Goal: Task Accomplishment & Management: Use online tool/utility

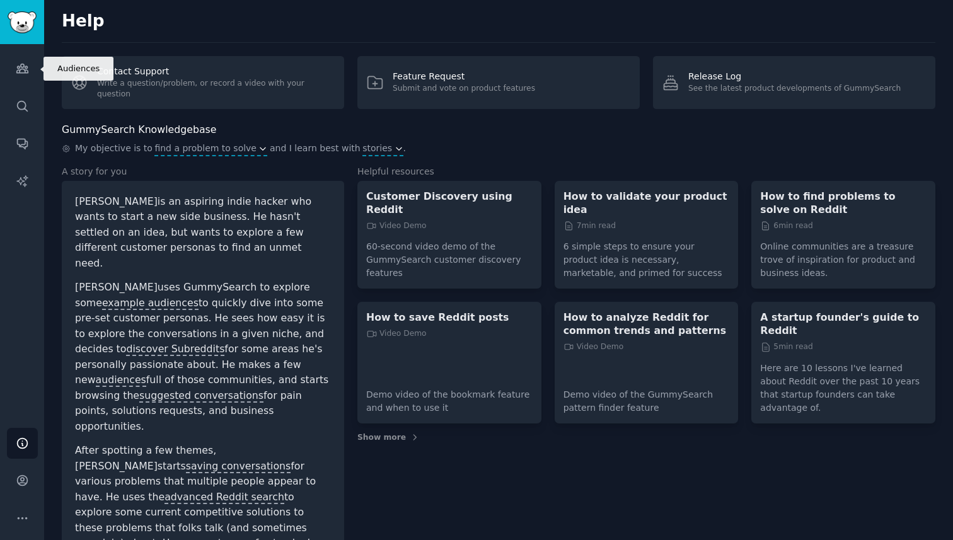
click at [22, 63] on icon "Sidebar" at bounding box center [22, 68] width 13 height 13
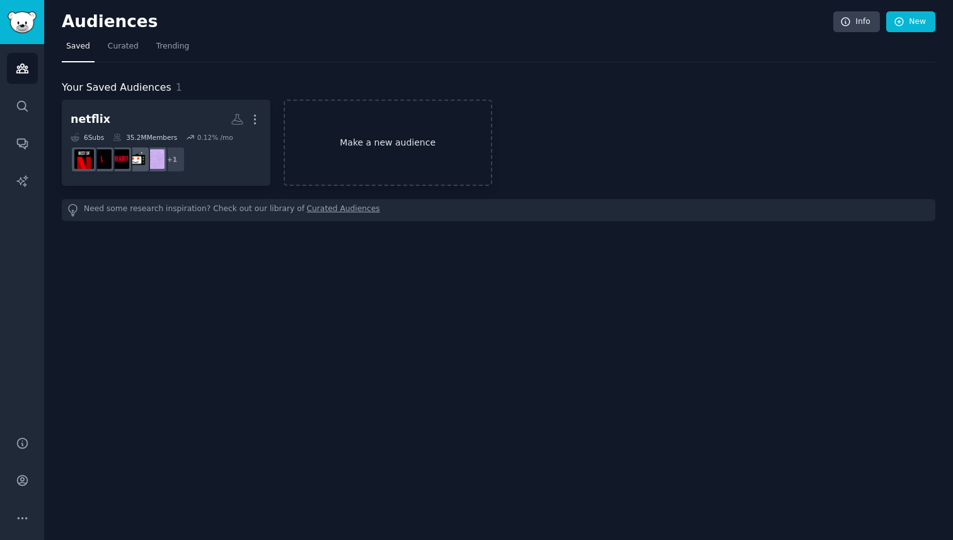
click at [425, 138] on link "Make a new audience" at bounding box center [388, 143] width 209 height 86
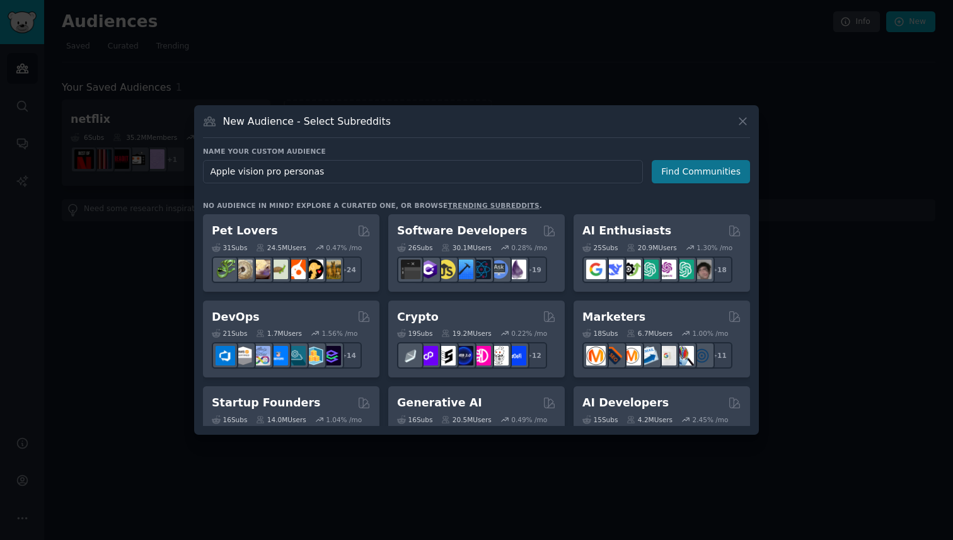
type input "Apple vision pro personas"
click at [714, 173] on button "Find Communities" at bounding box center [701, 171] width 98 height 23
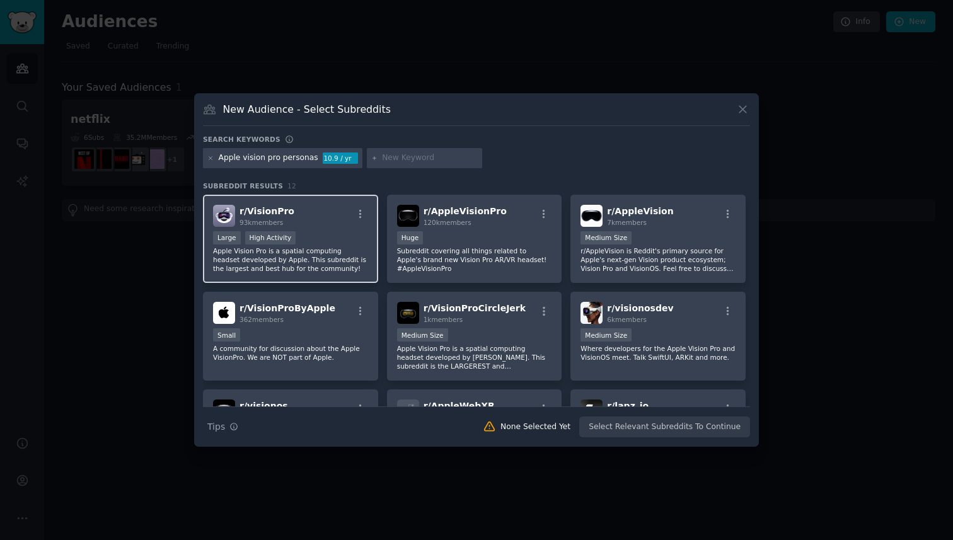
click at [320, 236] on div "Large High Activity" at bounding box center [290, 239] width 155 height 16
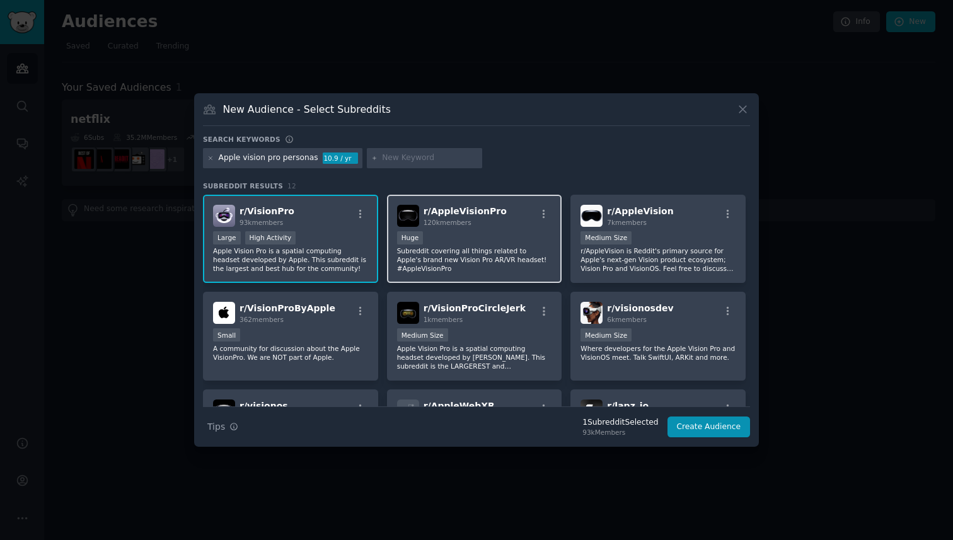
click at [506, 247] on p "Subreddit covering all things related to Apple's brand new Vision Pro AR/VR hea…" at bounding box center [474, 259] width 155 height 26
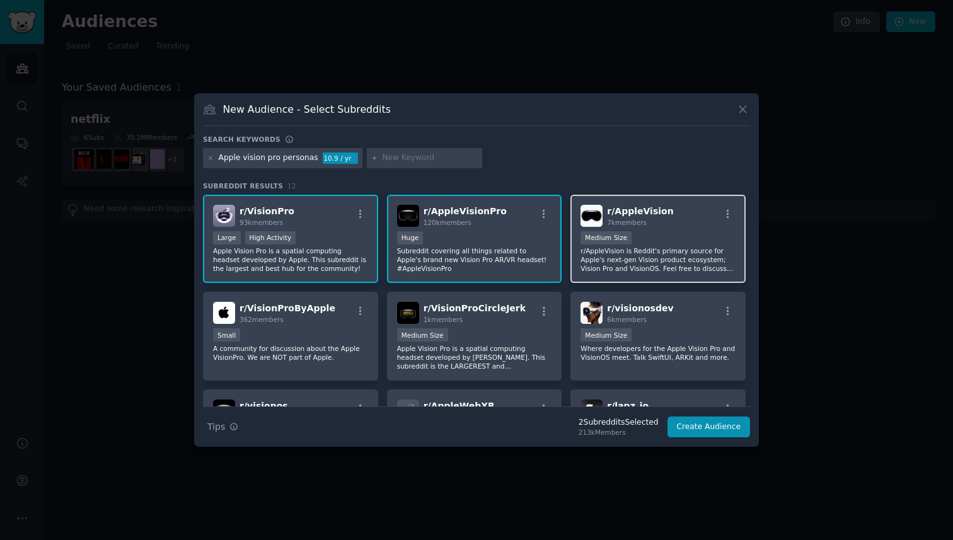
click at [661, 258] on p "r/AppleVision is Reddit's primary source for Apple's next-gen Vision product ec…" at bounding box center [658, 259] width 155 height 26
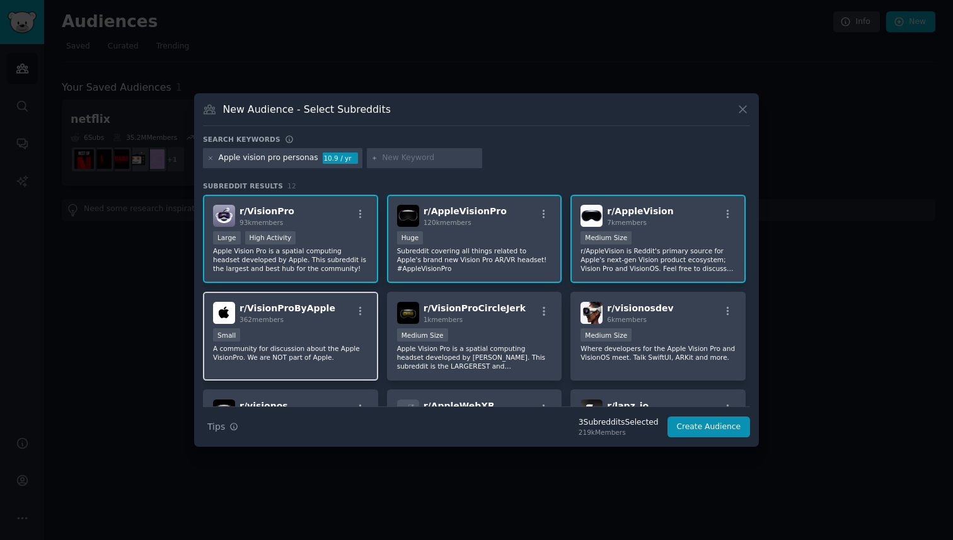
click at [343, 338] on div "Small" at bounding box center [290, 336] width 155 height 16
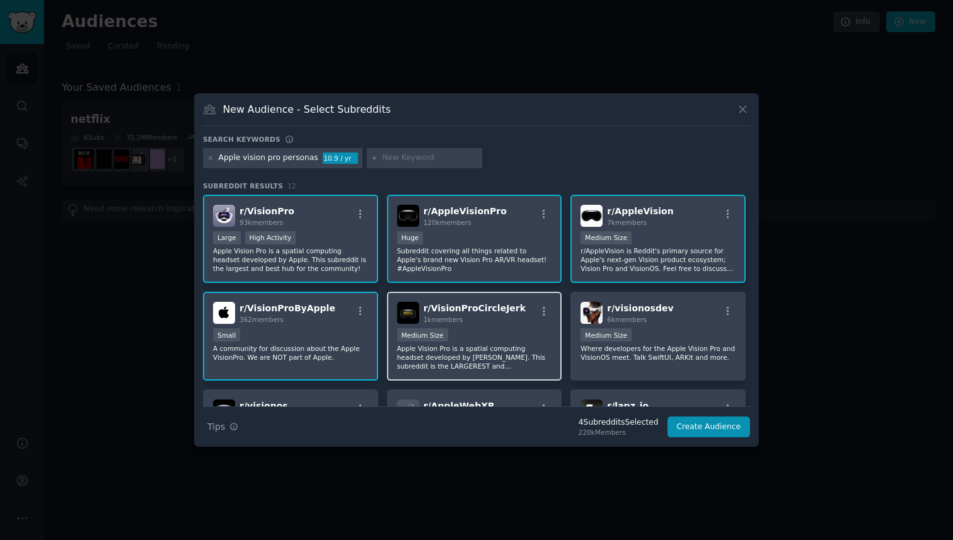
click at [482, 352] on p "Apple Vision Pro is a spatial computing headset developed by [PERSON_NAME]. Thi…" at bounding box center [474, 357] width 155 height 26
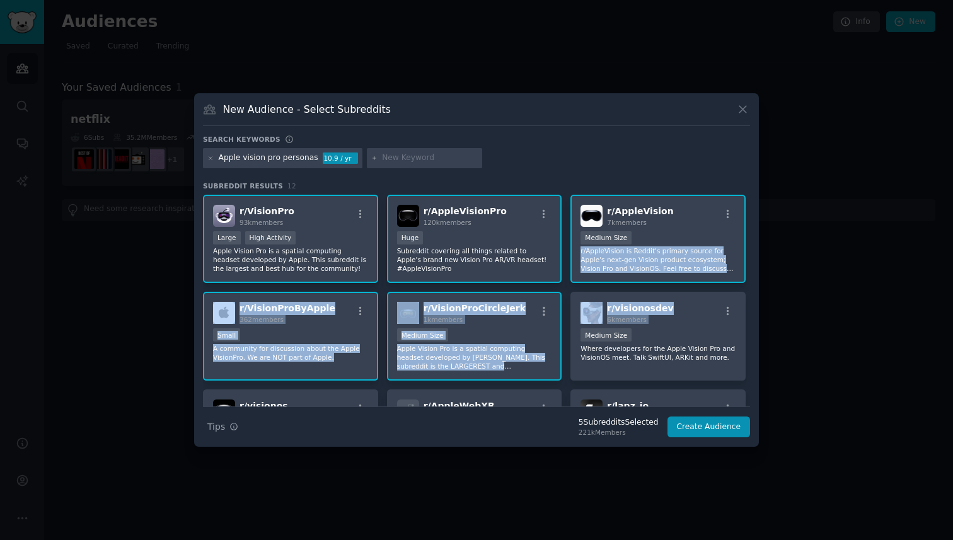
drag, startPoint x: 750, startPoint y: 245, endPoint x: 744, endPoint y: 294, distance: 50.1
click at [744, 294] on div "New Audience - Select Subreddits Search keywords Apple vision pro personas 10.9…" at bounding box center [476, 270] width 565 height 354
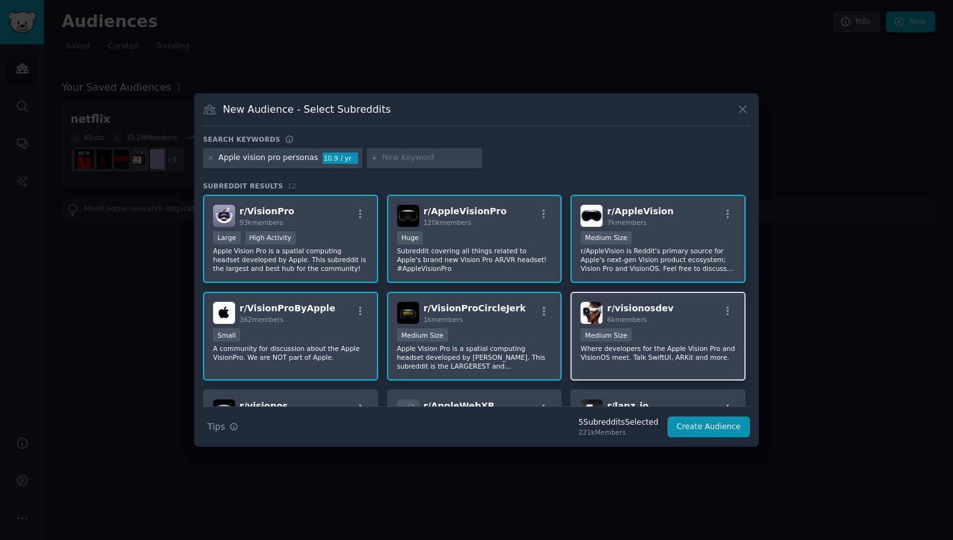
click at [717, 333] on div "Medium Size" at bounding box center [658, 336] width 155 height 16
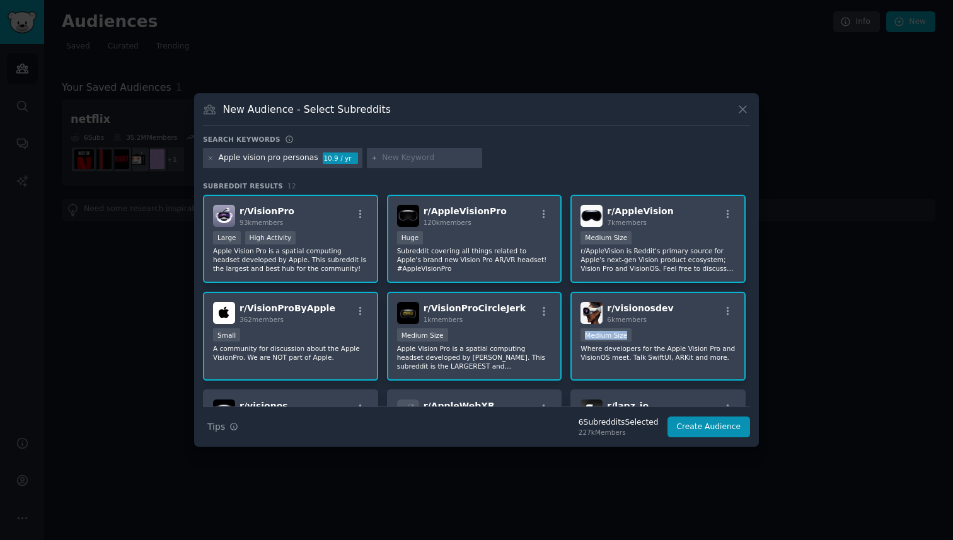
drag, startPoint x: 750, startPoint y: 292, endPoint x: 750, endPoint y: 334, distance: 42.2
click at [750, 334] on div "New Audience - Select Subreddits Search keywords Apple vision pro personas 10.9…" at bounding box center [476, 270] width 565 height 354
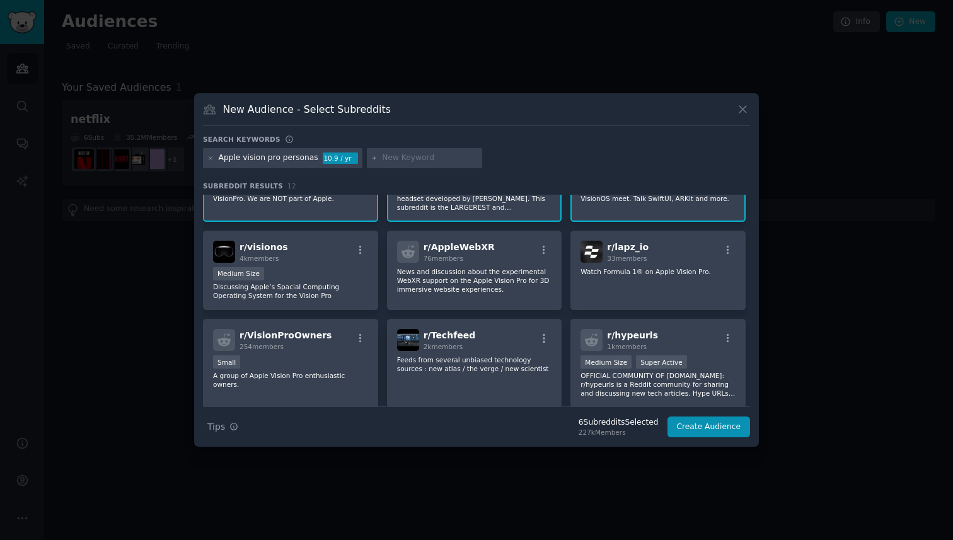
scroll to position [163, 0]
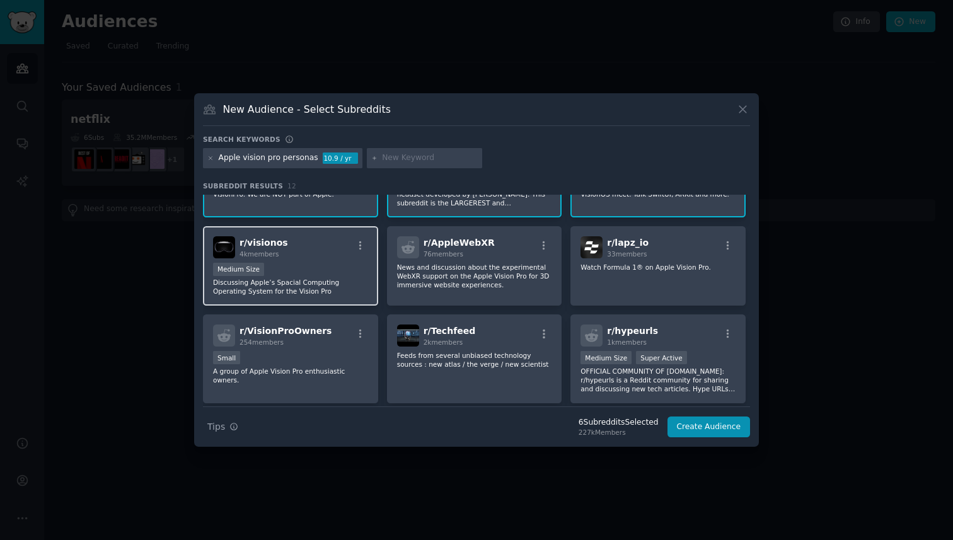
click at [325, 257] on div "r/ visionos 4k members" at bounding box center [290, 247] width 155 height 22
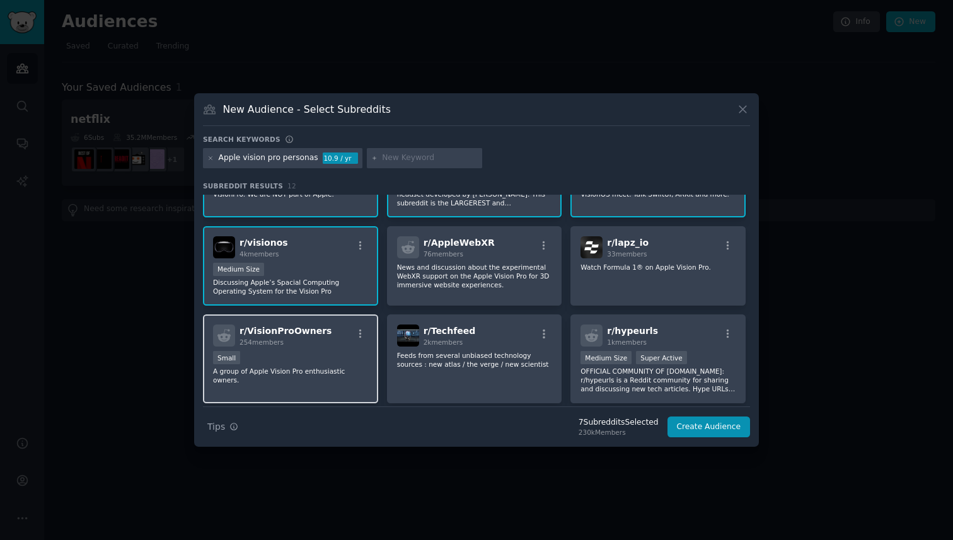
click at [320, 369] on p "A group of Apple Vision Pro enthusiastic owners." at bounding box center [290, 376] width 155 height 18
click at [715, 429] on button "Create Audience" at bounding box center [709, 427] width 83 height 21
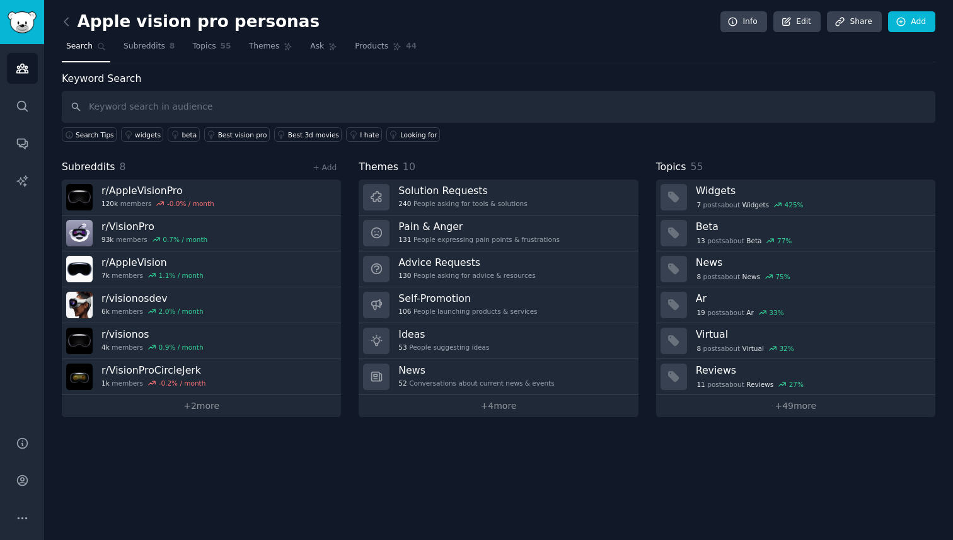
click at [411, 105] on input "text" at bounding box center [499, 107] width 874 height 32
type input "How do people talk about personas?"
click at [800, 24] on link "Edit" at bounding box center [796, 21] width 47 height 21
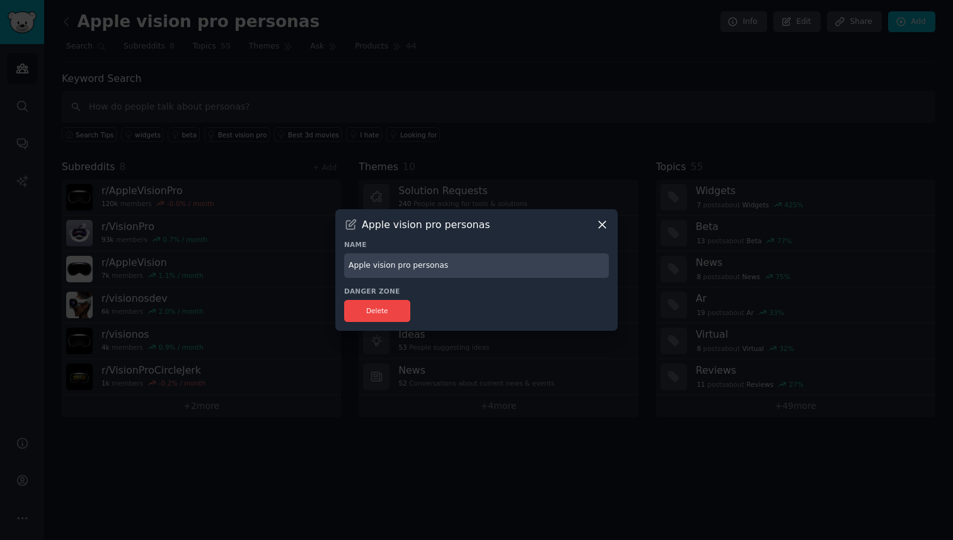
click at [608, 224] on icon at bounding box center [602, 224] width 13 height 13
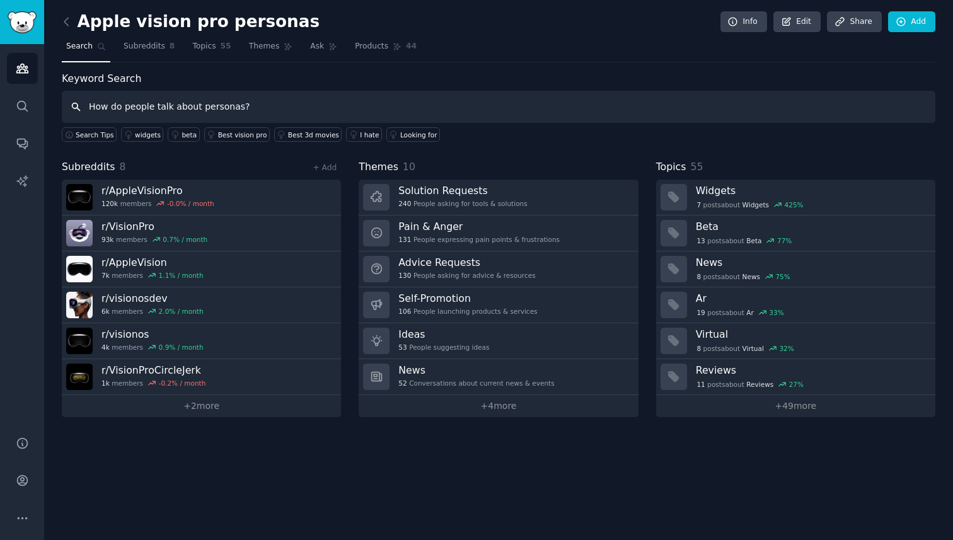
click at [268, 106] on input "How do people talk about personas?" at bounding box center [499, 107] width 874 height 32
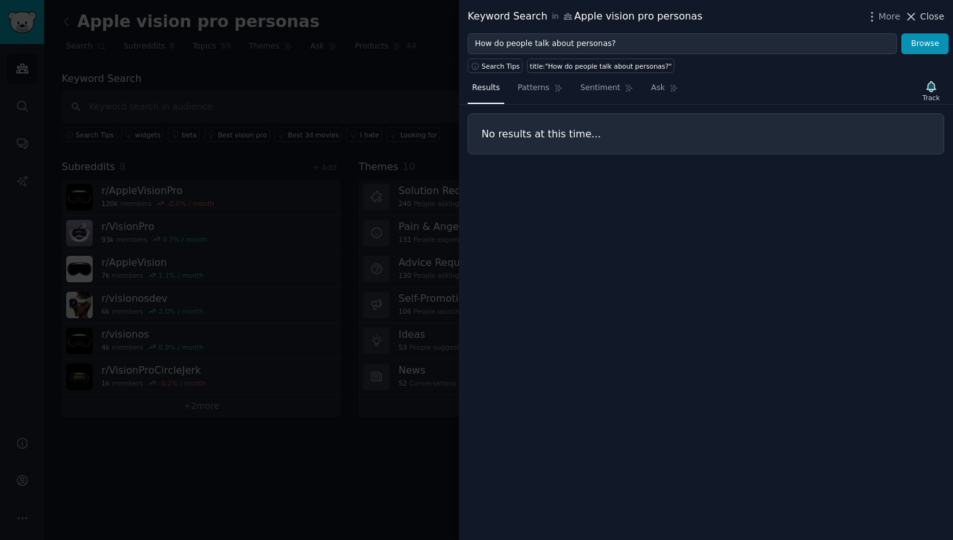
click at [934, 16] on span "Close" at bounding box center [932, 16] width 24 height 13
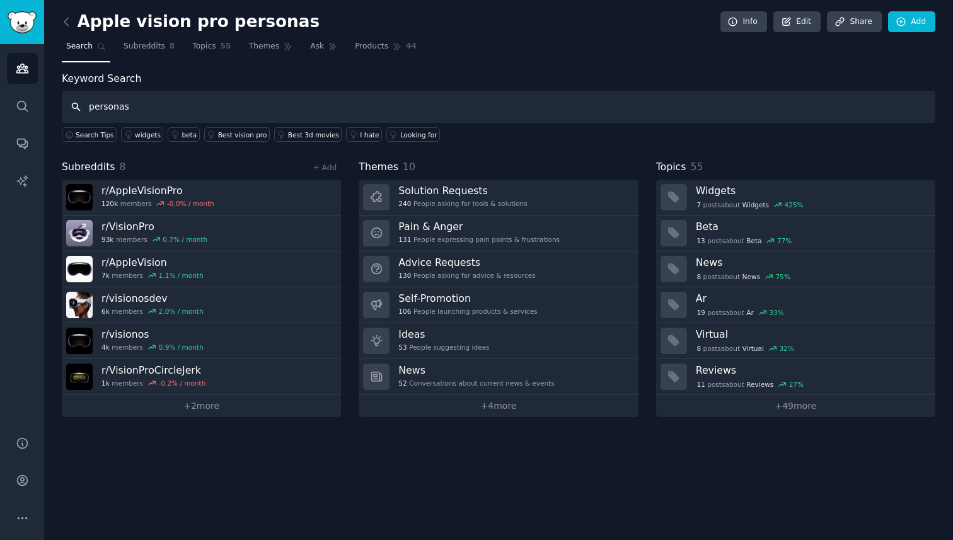
type input "personas"
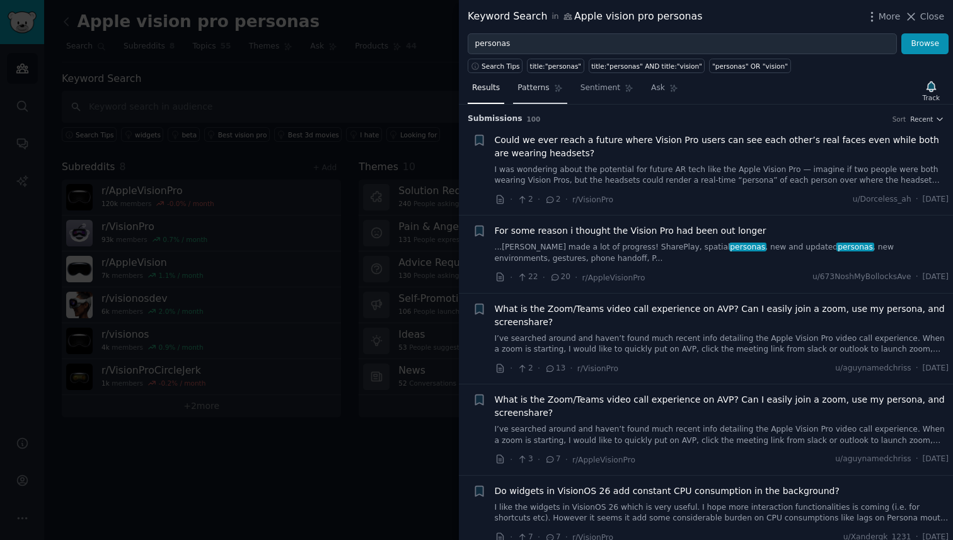
click at [538, 90] on span "Patterns" at bounding box center [534, 88] width 32 height 11
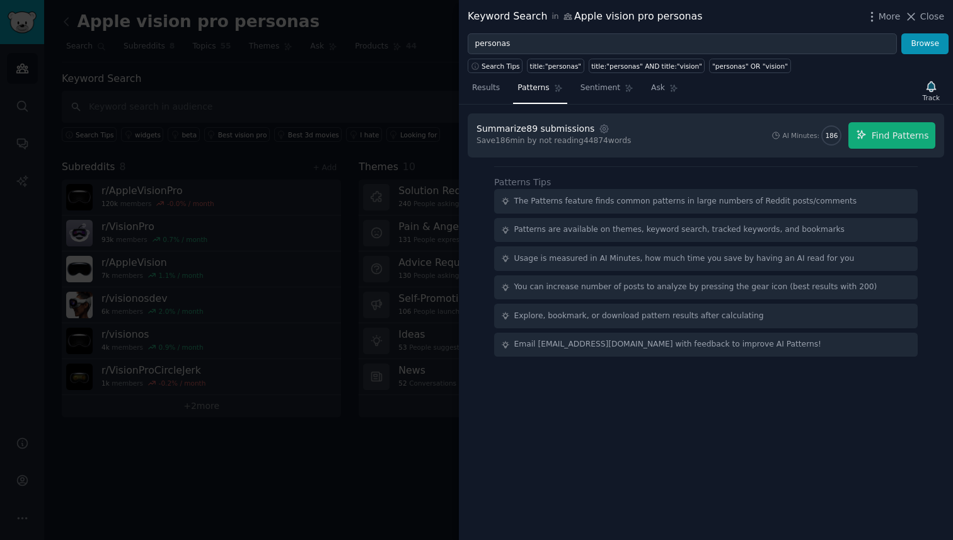
click at [429, 106] on div at bounding box center [476, 270] width 953 height 540
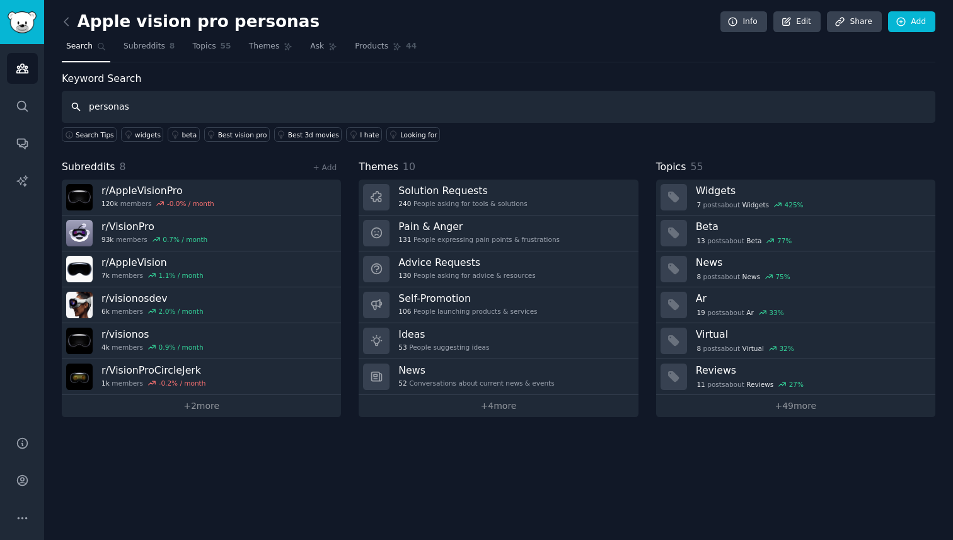
type input "personas"
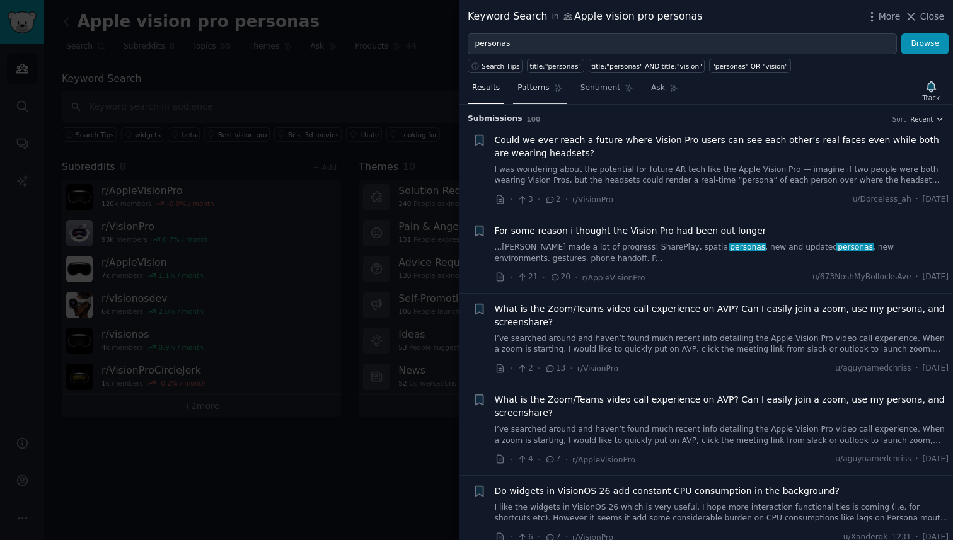
click at [552, 91] on link "Patterns" at bounding box center [540, 91] width 54 height 26
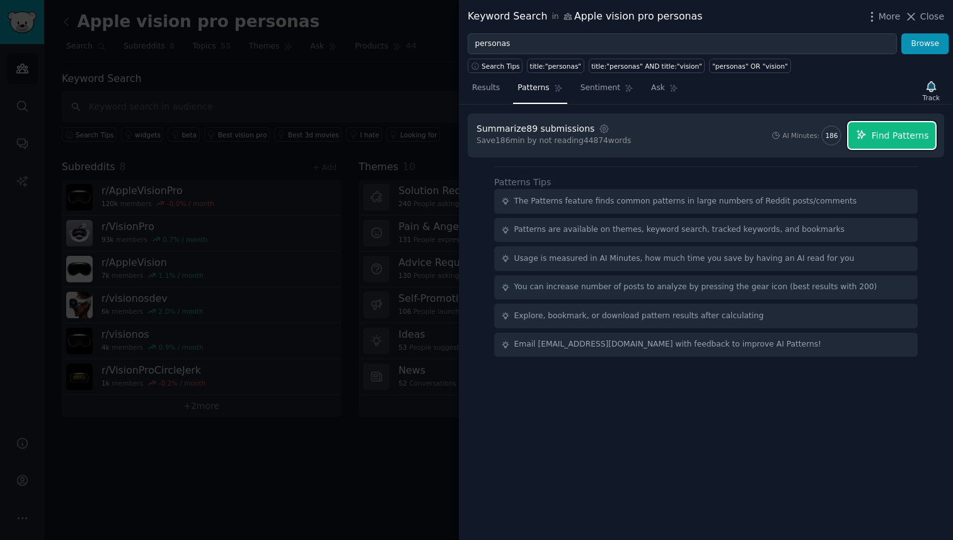
click at [884, 137] on span "Find Patterns" at bounding box center [900, 135] width 57 height 13
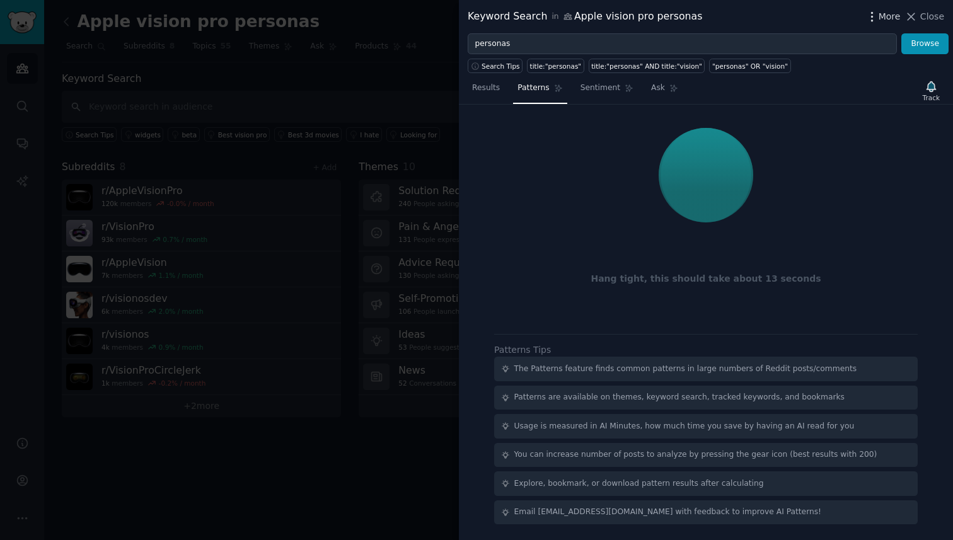
click at [872, 21] on icon "button" at bounding box center [871, 16] width 13 height 13
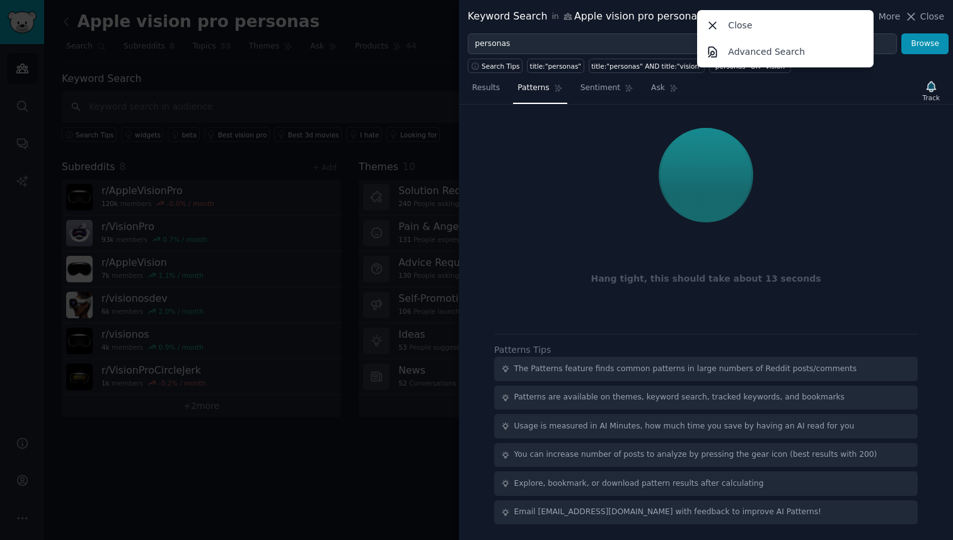
click at [877, 100] on div "Results Patterns Sentiment Ask Track" at bounding box center [706, 91] width 494 height 27
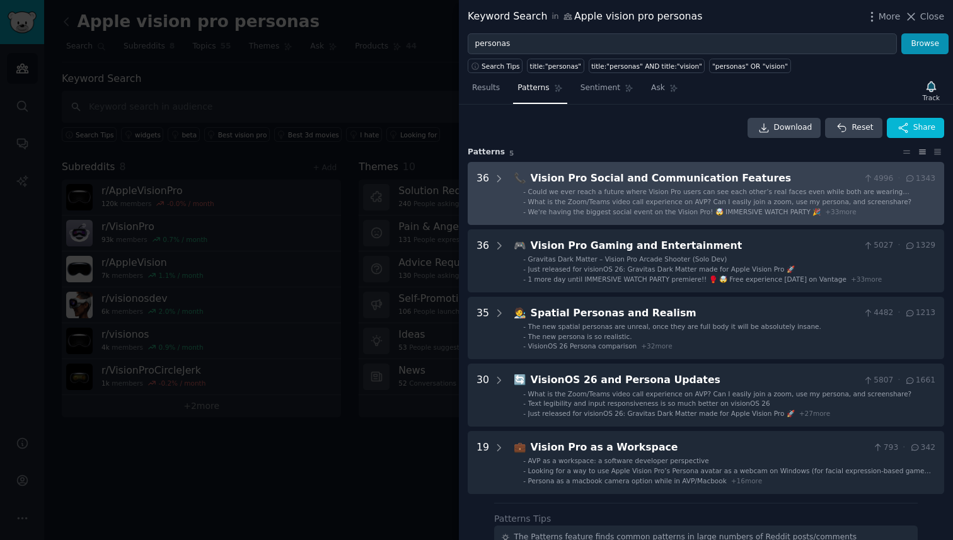
click at [563, 169] on Features "36 📞 Vision Pro Social and Communication Features 4996 · 1343 - Could we ever r…" at bounding box center [706, 193] width 477 height 63
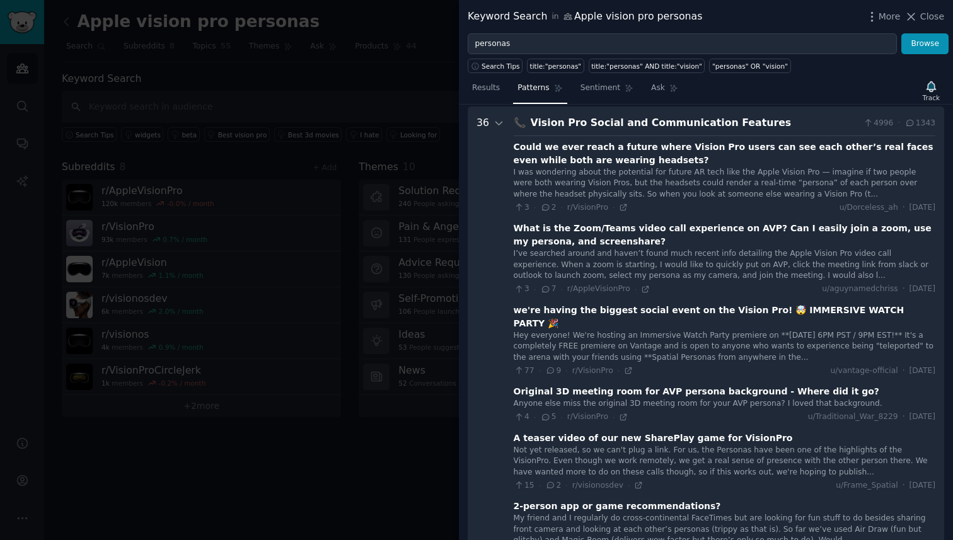
scroll to position [57, 0]
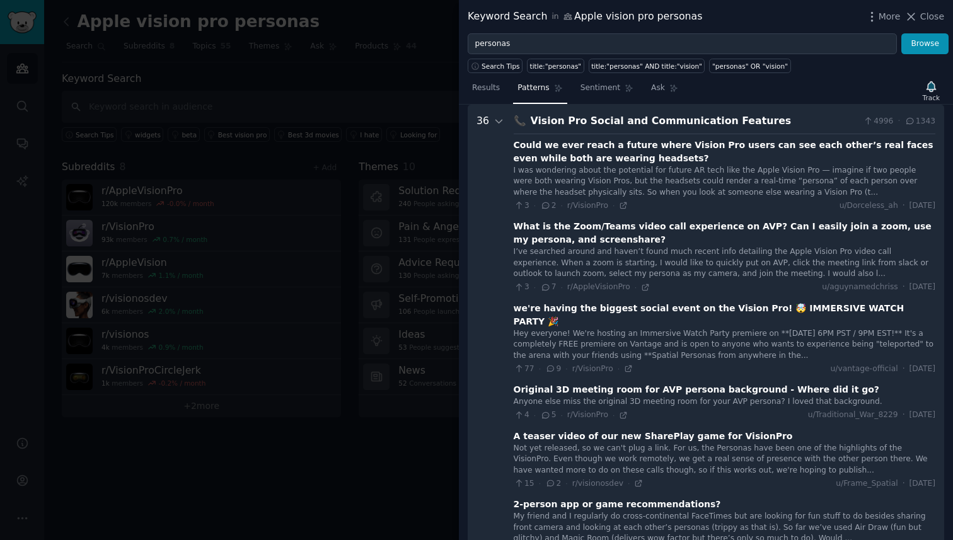
click at [703, 182] on div "I was wondering about the potential for future AR tech like the Apple Vision Pr…" at bounding box center [725, 181] width 422 height 33
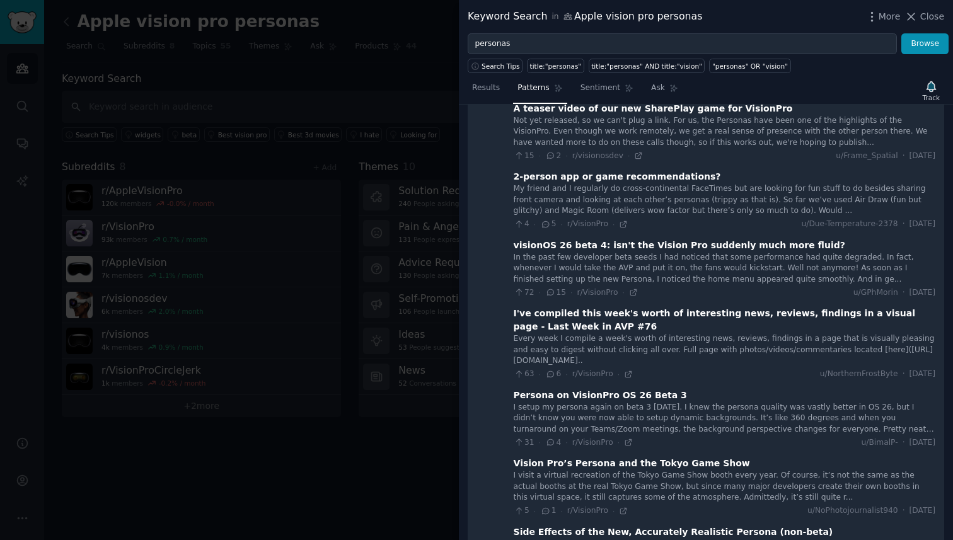
scroll to position [410, 0]
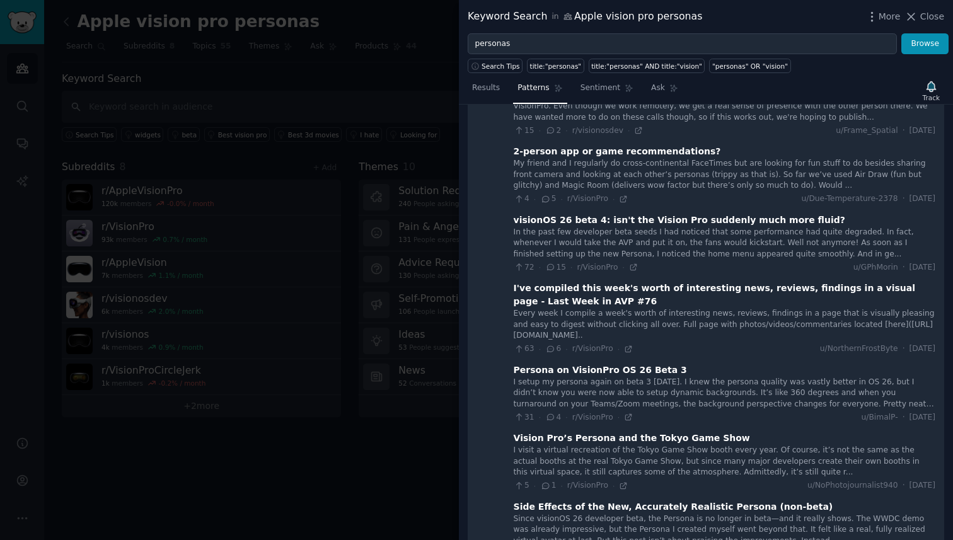
click at [651, 514] on div "Since visionOS 26 developer beta, the Persona is no longer in beta—and it reall…" at bounding box center [725, 530] width 422 height 33
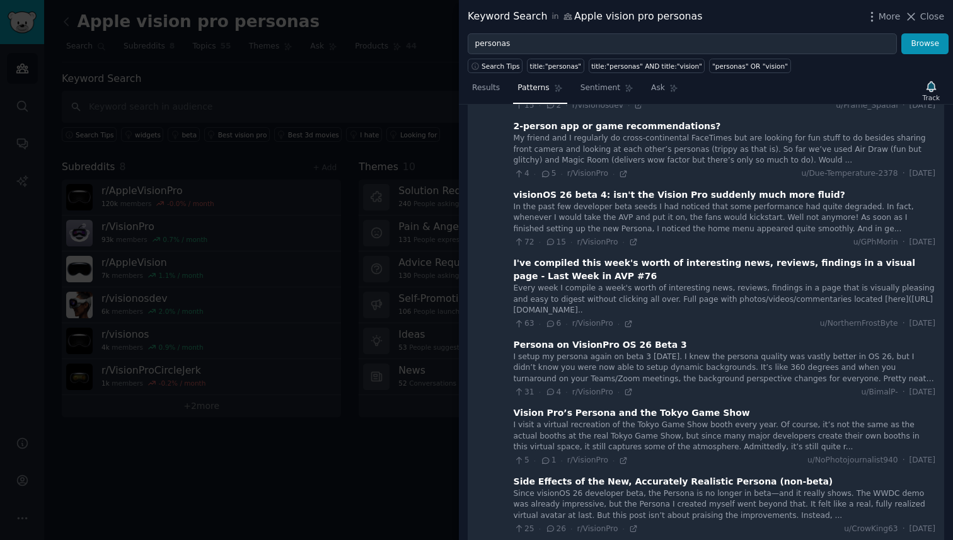
scroll to position [461, 0]
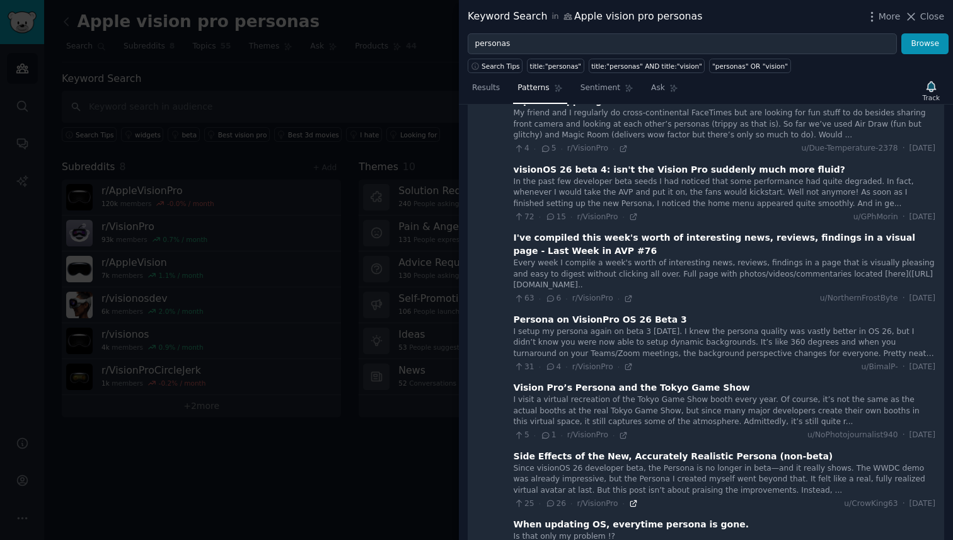
click at [634, 499] on icon at bounding box center [633, 503] width 9 height 9
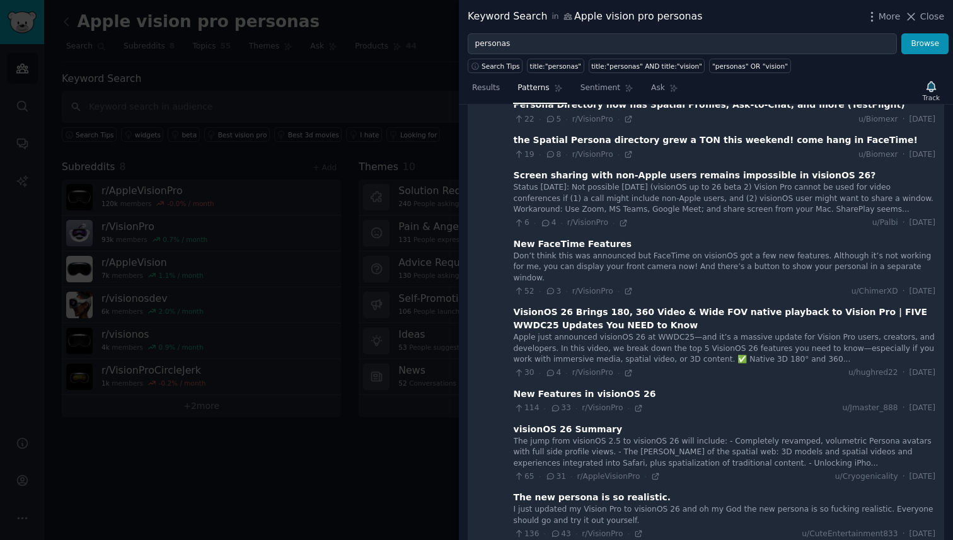
scroll to position [1016, 0]
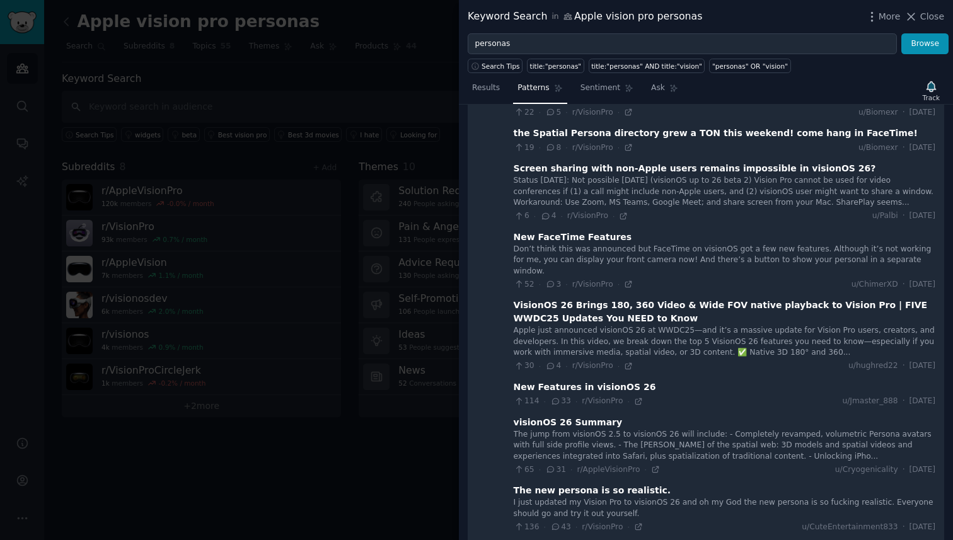
click at [630, 279] on div "52 · 3 · r/VisionPro ·" at bounding box center [574, 284] width 120 height 11
click at [627, 280] on icon at bounding box center [628, 284] width 9 height 9
click at [501, 354] on div at bounding box center [499, 287] width 11 height 2264
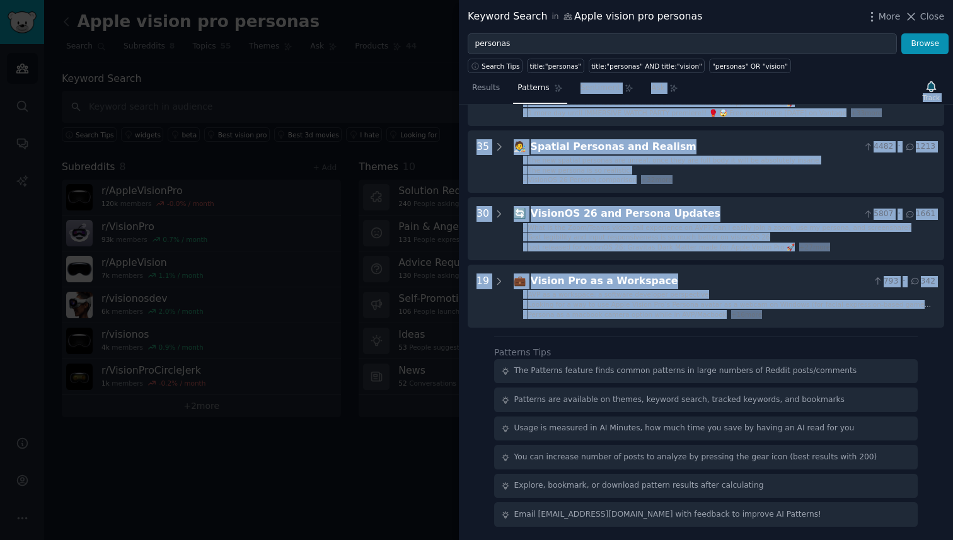
scroll to position [0, 0]
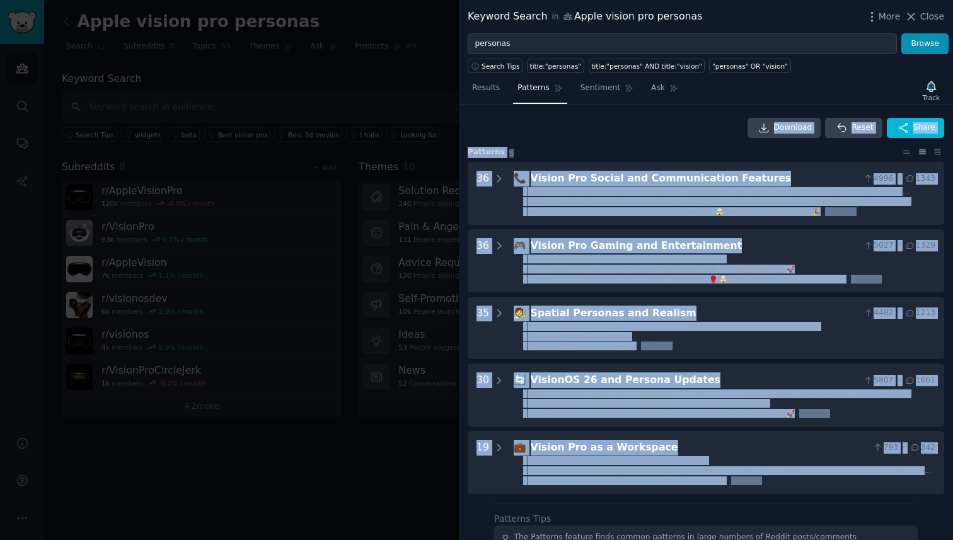
drag, startPoint x: 628, startPoint y: 340, endPoint x: 580, endPoint y: 127, distance: 217.8
click at [580, 127] on div "Download Reset Share Pattern s 5 36 📞 Vision Pro Social and Communication Featu…" at bounding box center [706, 323] width 494 height 436
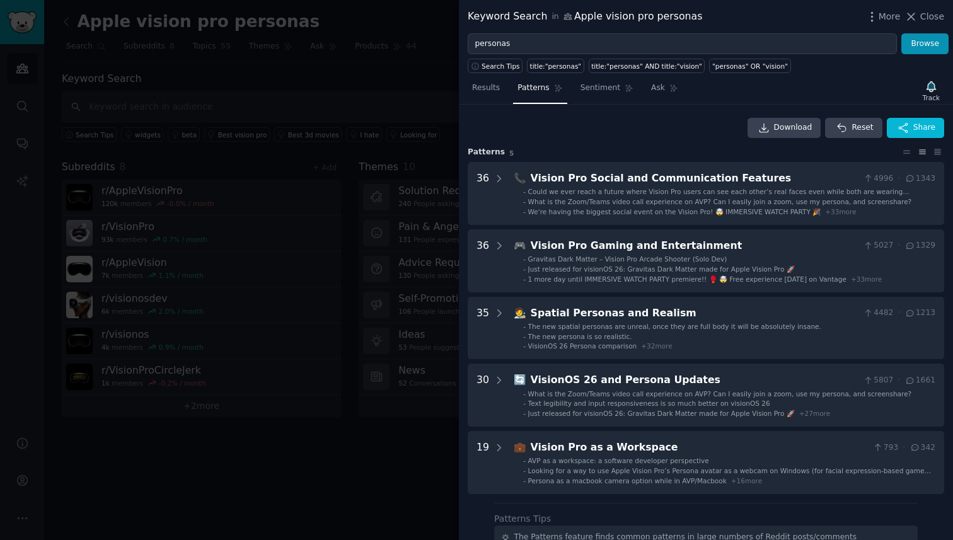
click at [580, 127] on div "Download Reset Share" at bounding box center [706, 128] width 477 height 20
click at [939, 151] on icon at bounding box center [937, 152] width 13 height 9
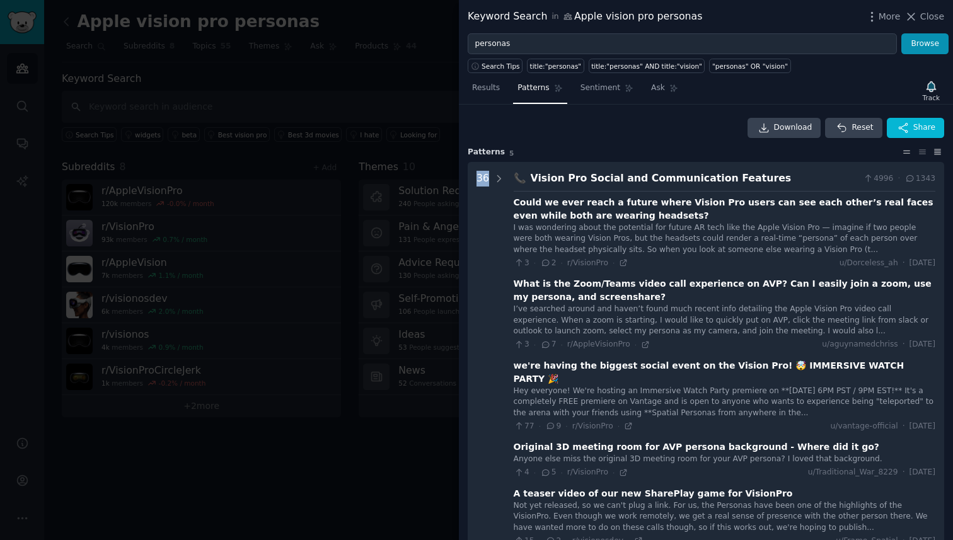
drag, startPoint x: 939, startPoint y: 151, endPoint x: 903, endPoint y: 153, distance: 36.0
click at [903, 153] on div at bounding box center [922, 152] width 44 height 9
click at [698, 132] on div "Download Reset Share" at bounding box center [706, 128] width 477 height 20
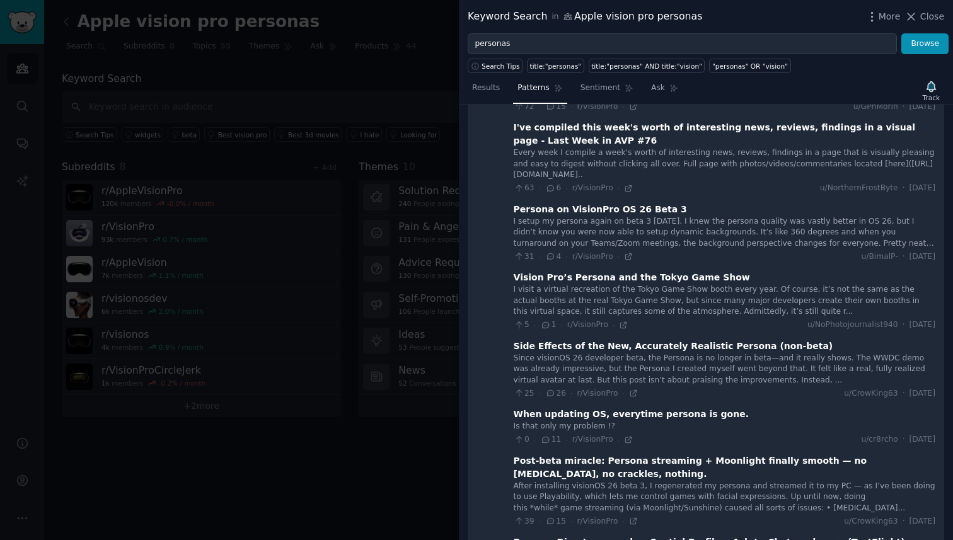
scroll to position [605, 0]
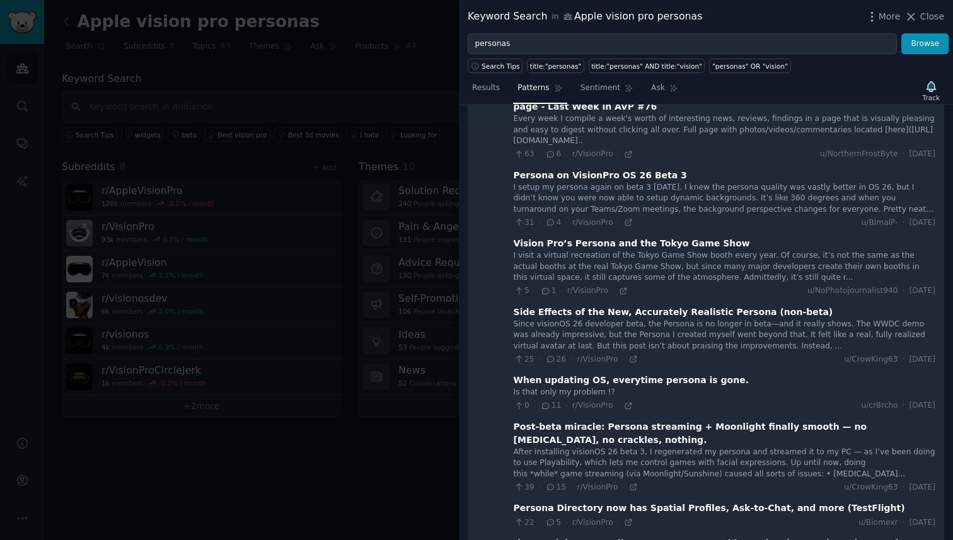
click at [639, 447] on div "After installing visionOS 26 beta 3, I regenerated my persona and streamed it t…" at bounding box center [725, 463] width 422 height 33
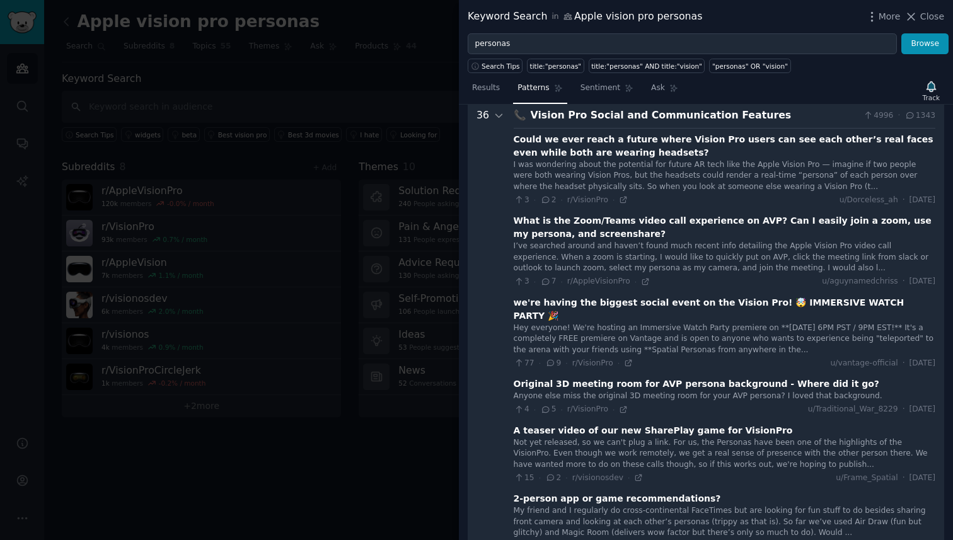
scroll to position [57, 0]
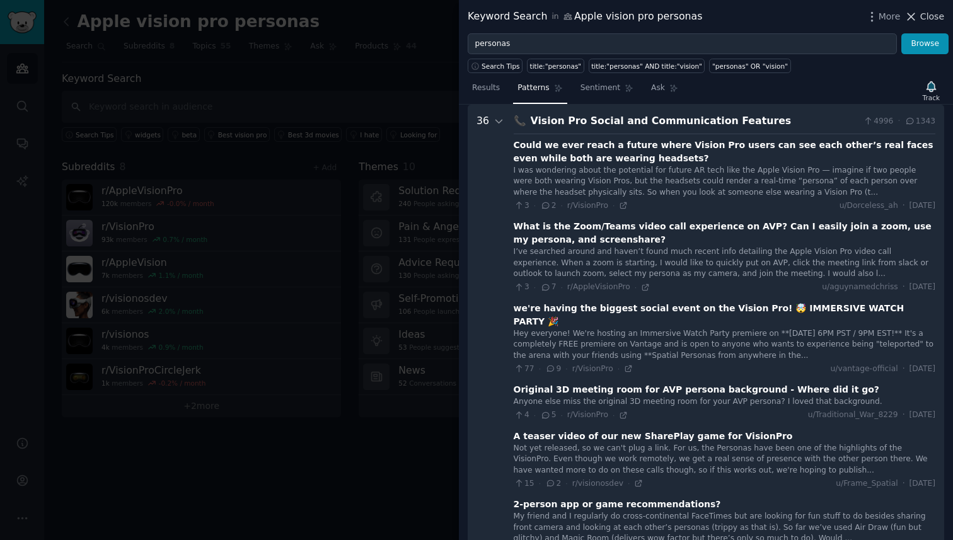
click at [932, 18] on span "Close" at bounding box center [932, 16] width 24 height 13
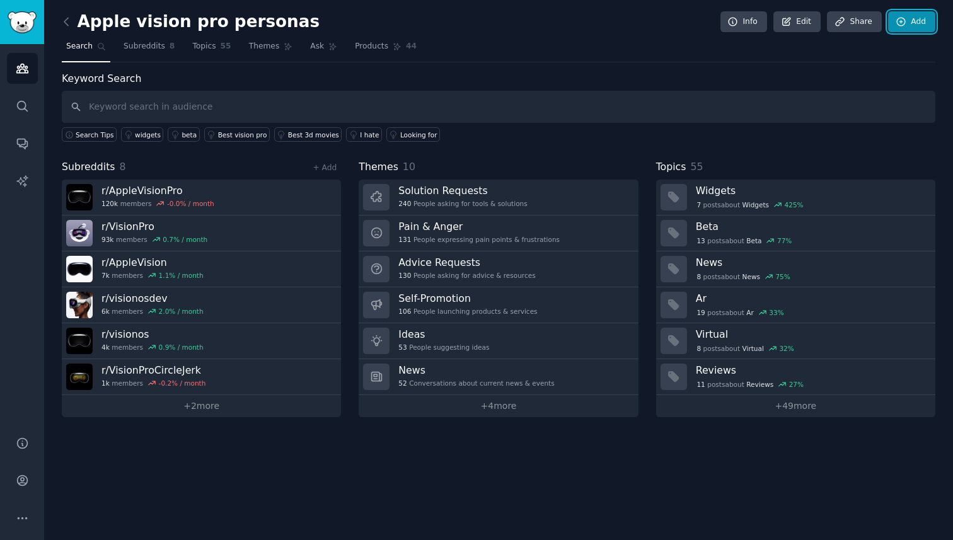
click at [904, 23] on icon at bounding box center [901, 22] width 8 height 8
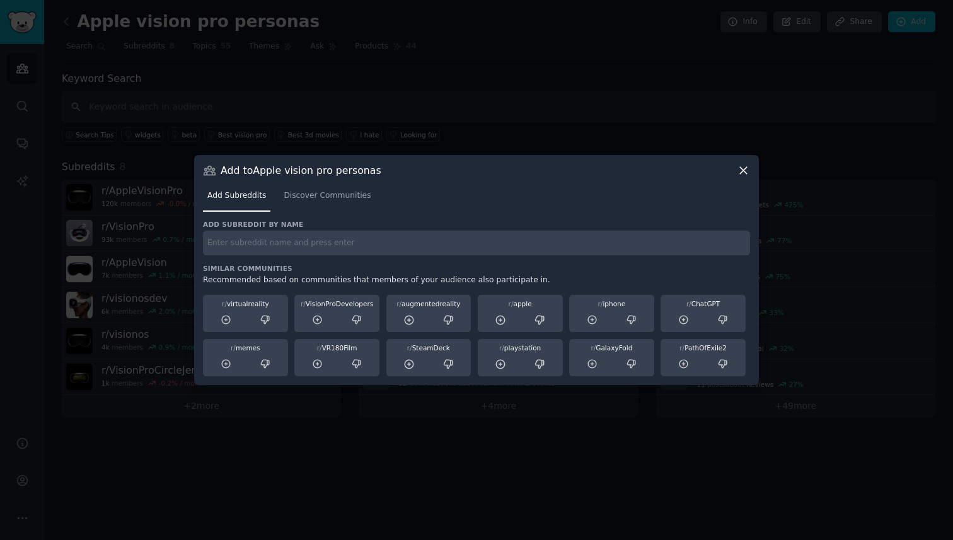
click at [744, 182] on div "Add Subreddits Discover Communities" at bounding box center [476, 198] width 547 height 43
click at [746, 171] on icon at bounding box center [743, 170] width 13 height 13
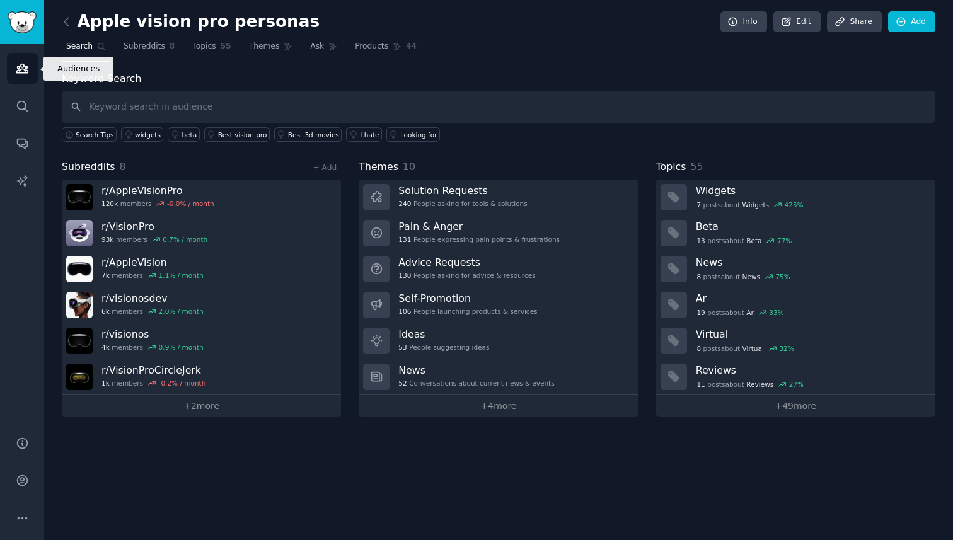
click at [25, 72] on icon "Sidebar" at bounding box center [22, 68] width 13 height 13
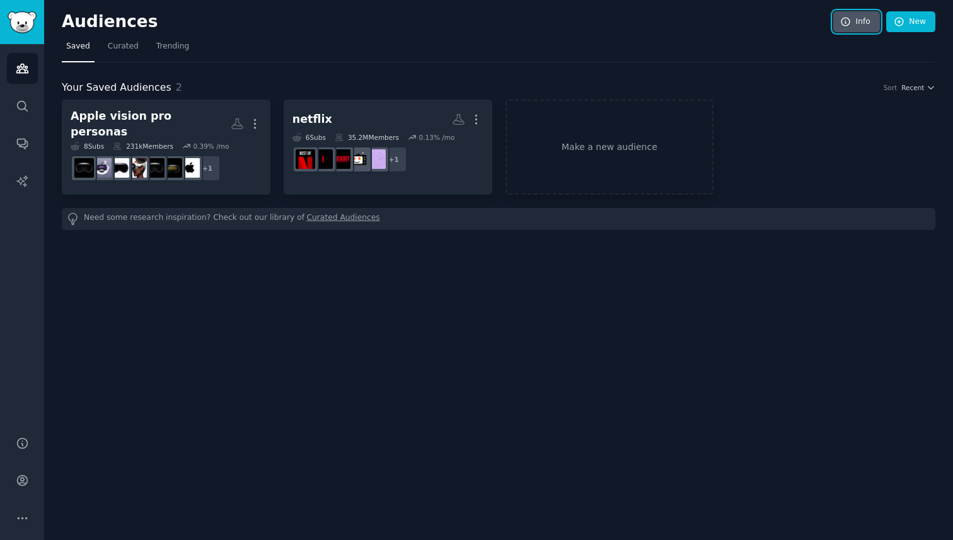
click at [854, 29] on link "Info" at bounding box center [856, 21] width 47 height 21
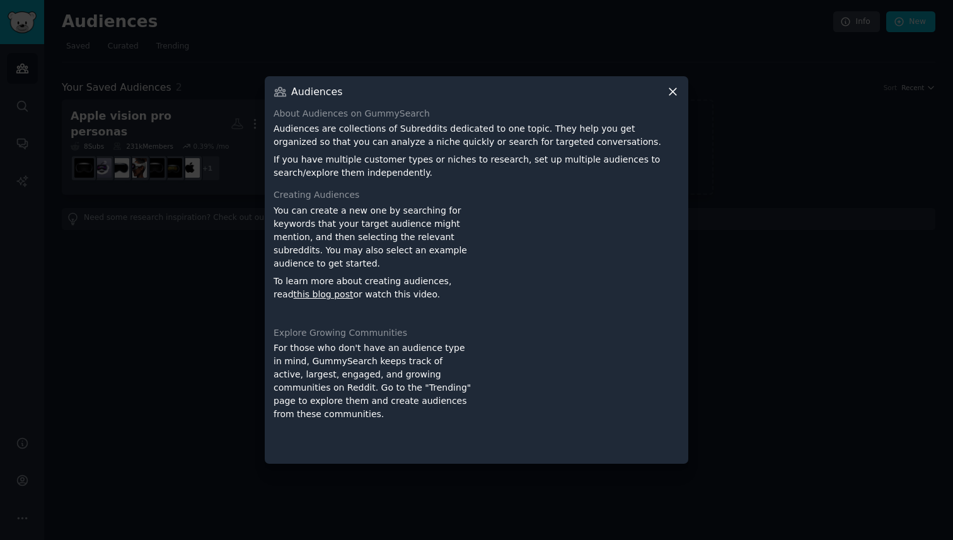
click at [673, 90] on icon at bounding box center [672, 91] width 7 height 7
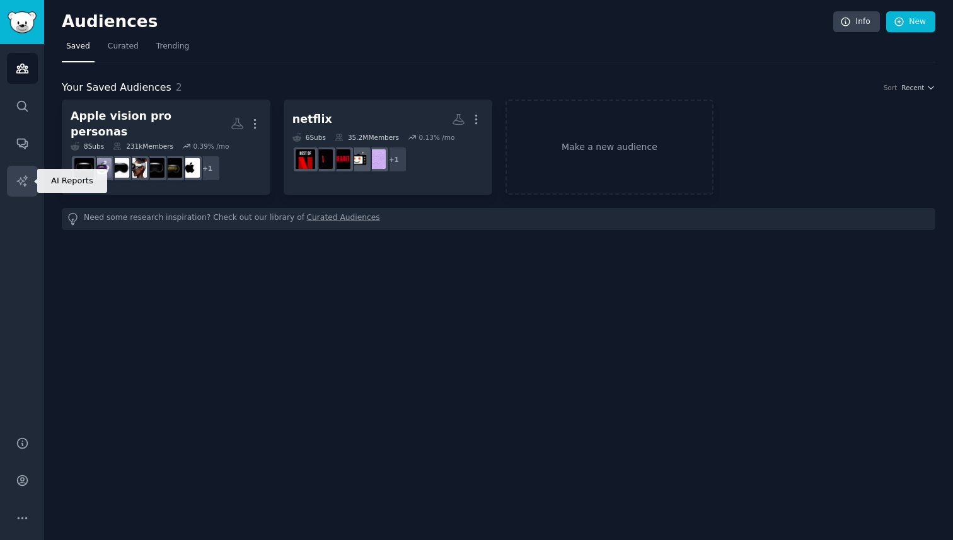
click at [22, 182] on icon "Sidebar" at bounding box center [22, 181] width 13 height 13
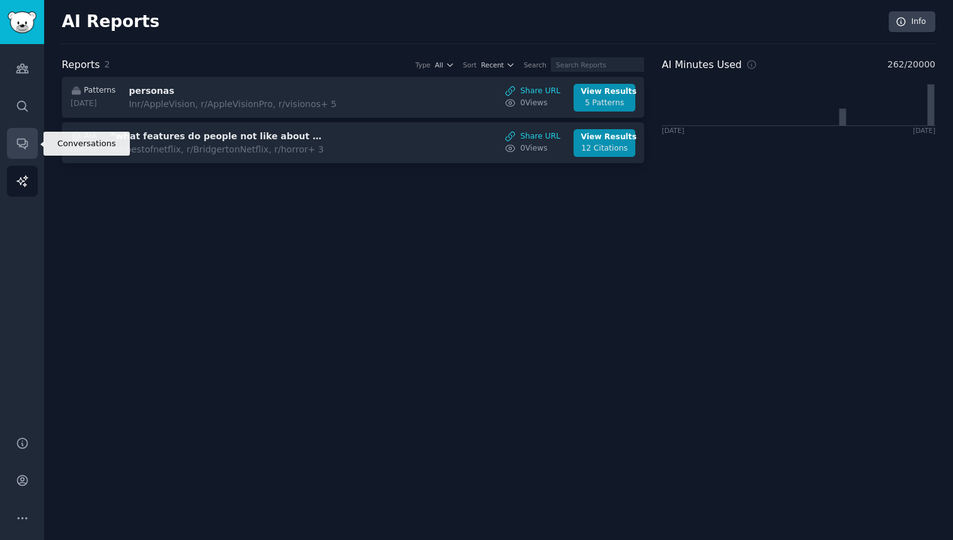
click at [18, 142] on icon "Sidebar" at bounding box center [22, 143] width 13 height 13
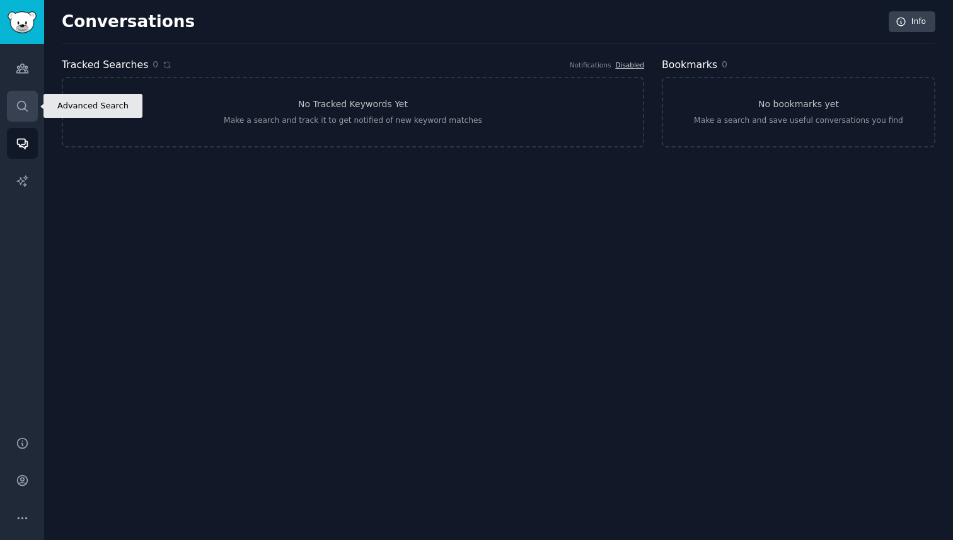
click at [26, 106] on icon "Sidebar" at bounding box center [22, 106] width 13 height 13
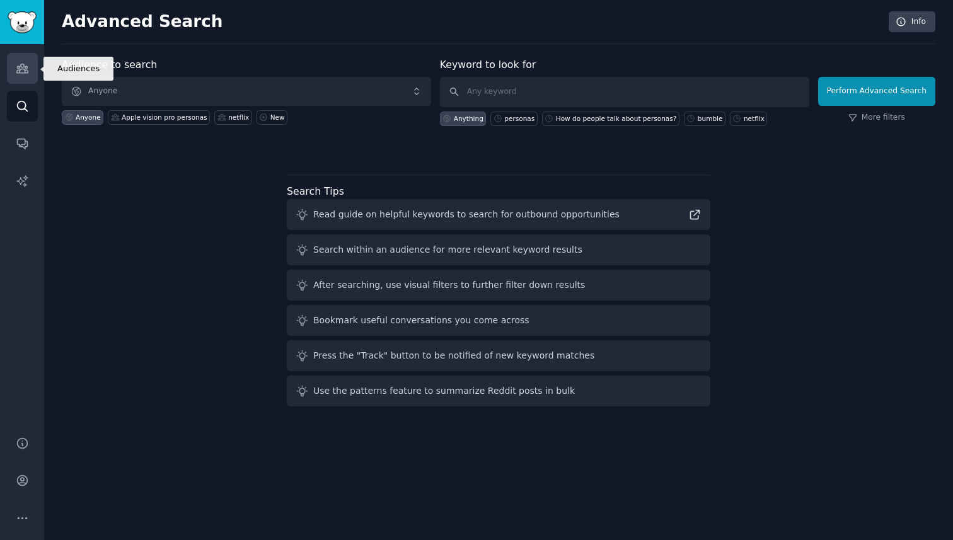
click at [16, 81] on link "Audiences" at bounding box center [22, 68] width 31 height 31
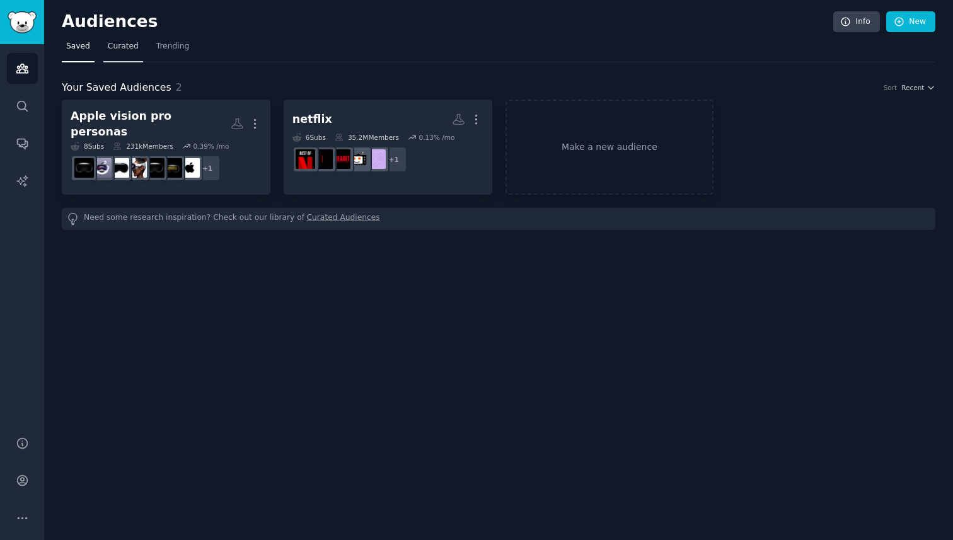
click at [124, 49] on span "Curated" at bounding box center [123, 46] width 31 height 11
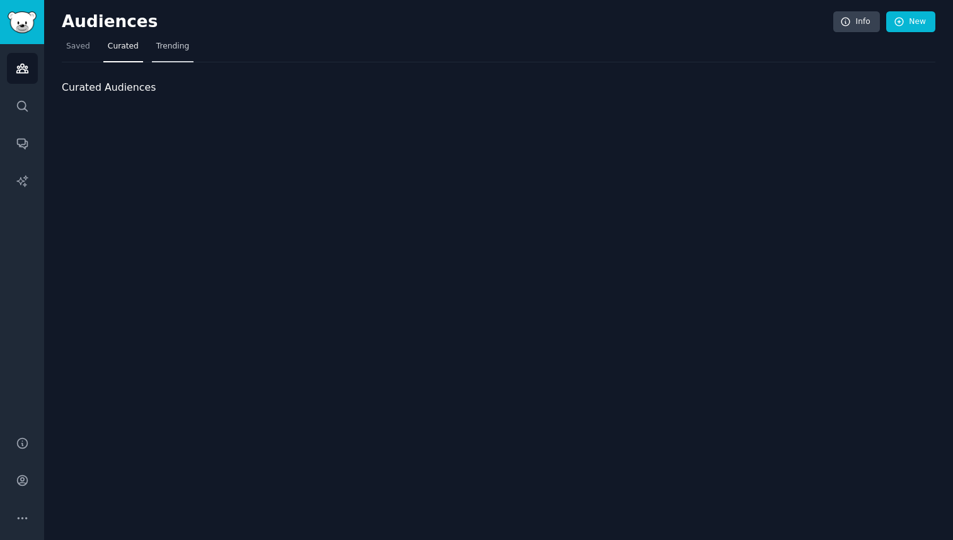
click at [164, 47] on span "Trending" at bounding box center [172, 46] width 33 height 11
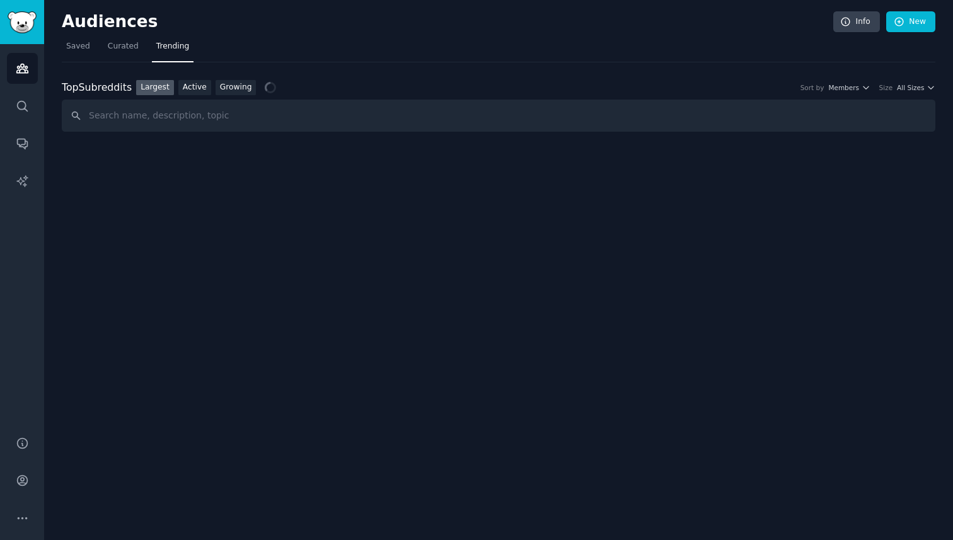
click at [126, 49] on span "Curated" at bounding box center [123, 46] width 31 height 11
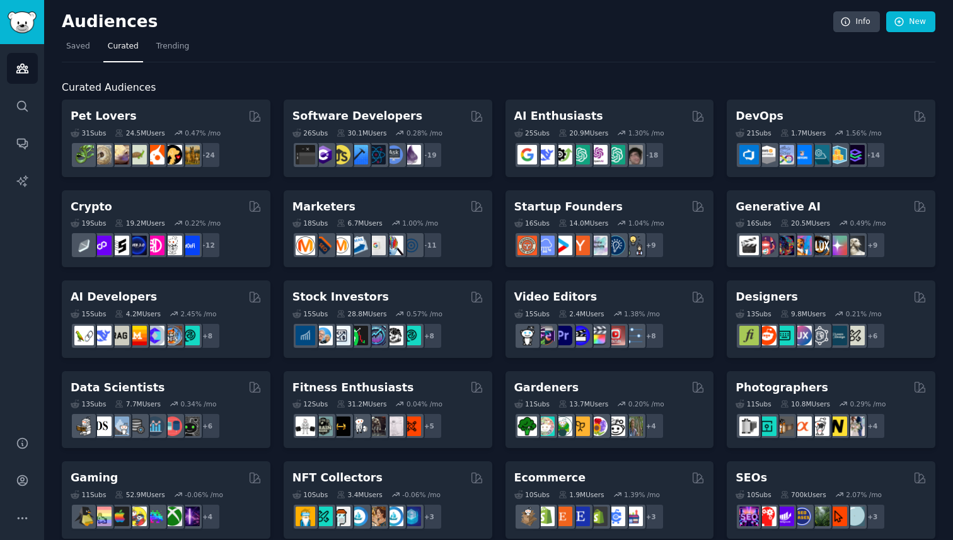
click at [252, 49] on nav "Saved Curated Trending" at bounding box center [499, 50] width 874 height 26
click at [173, 46] on span "Trending" at bounding box center [172, 46] width 33 height 11
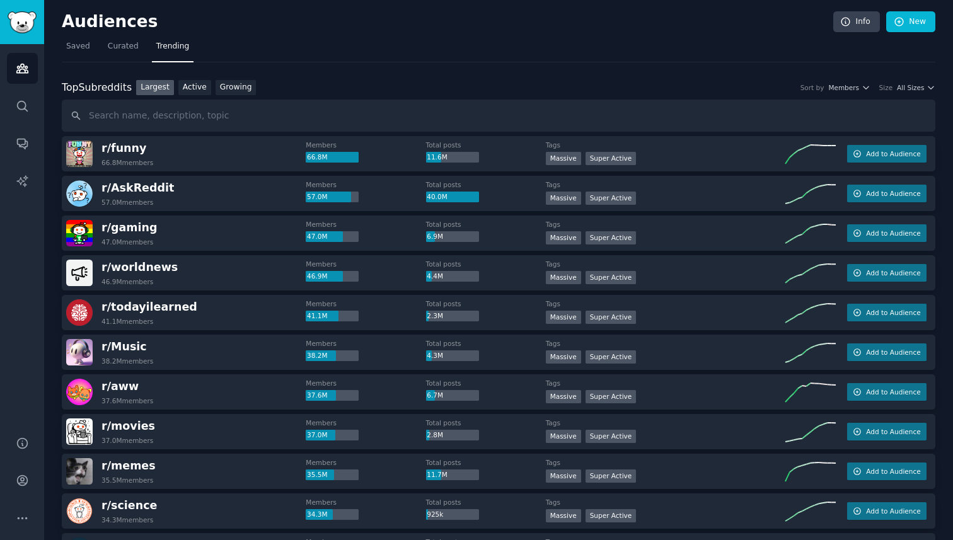
click at [346, 46] on nav "Saved Curated Trending" at bounding box center [499, 50] width 874 height 26
click at [197, 97] on div "Top Subreddits Top Subreddits Largest Active Growing Sort by Members Size All S…" at bounding box center [499, 106] width 874 height 52
click at [219, 90] on link "Growing" at bounding box center [236, 88] width 41 height 16
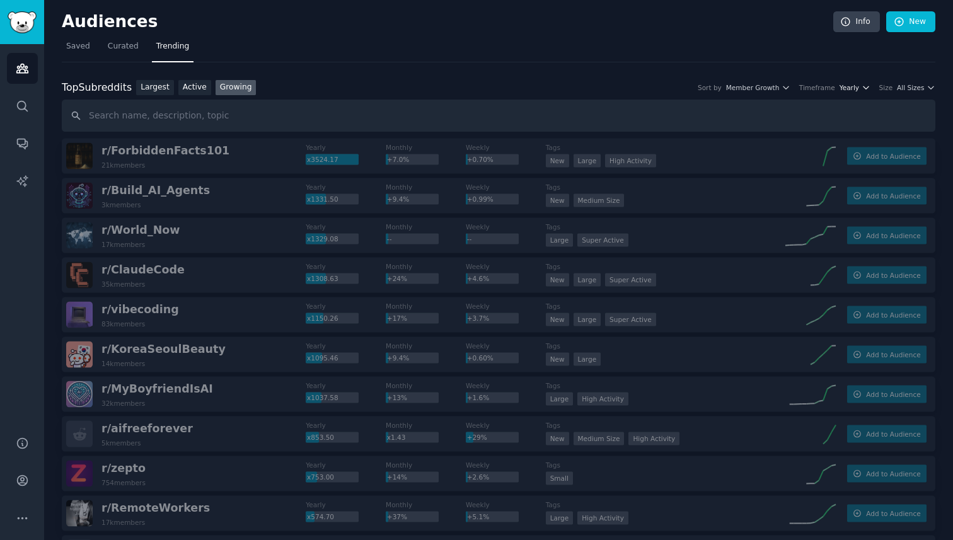
click at [862, 88] on icon "button" at bounding box center [866, 87] width 9 height 9
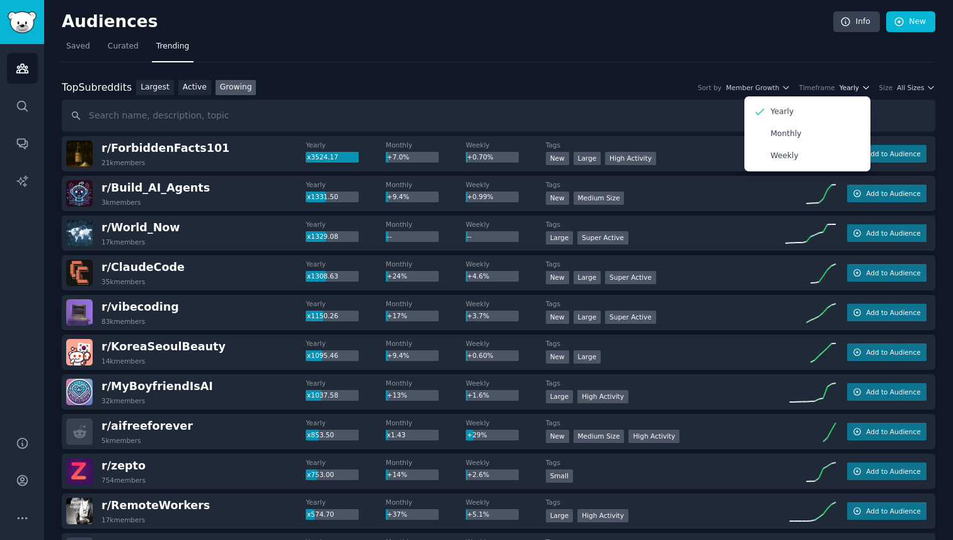
click at [862, 88] on icon "button" at bounding box center [866, 87] width 9 height 9
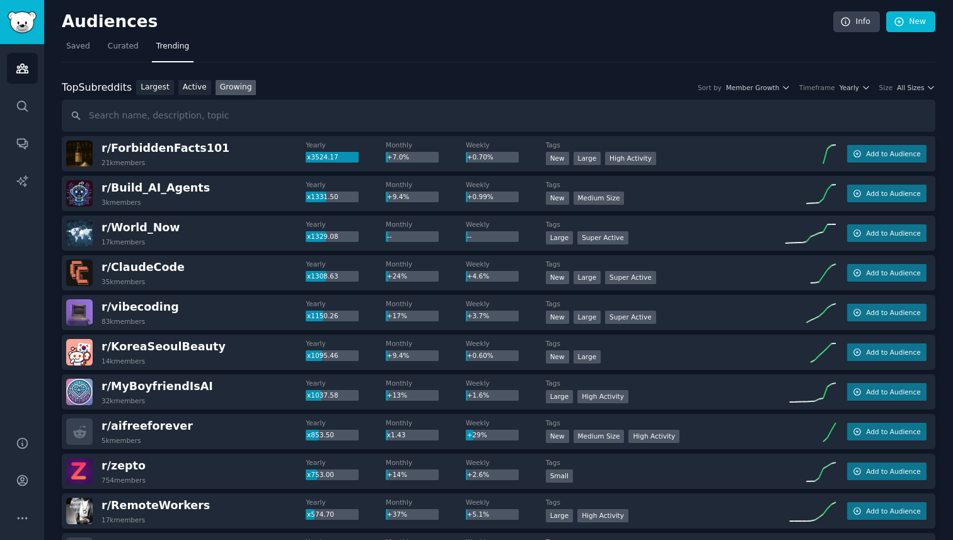
click at [574, 59] on nav "Saved Curated Trending" at bounding box center [499, 50] width 874 height 26
click at [855, 87] on span "Yearly" at bounding box center [850, 87] width 20 height 9
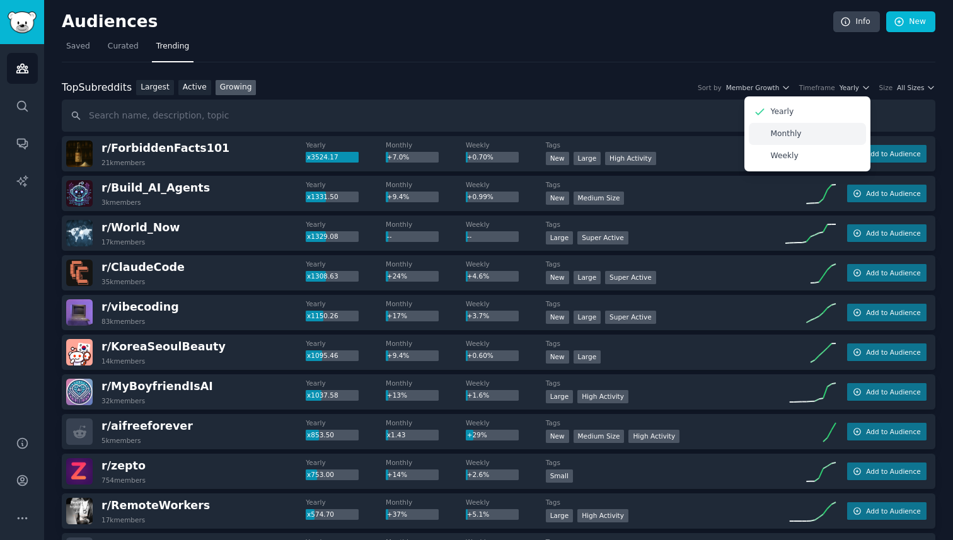
click at [835, 137] on div "Monthly" at bounding box center [807, 134] width 117 height 22
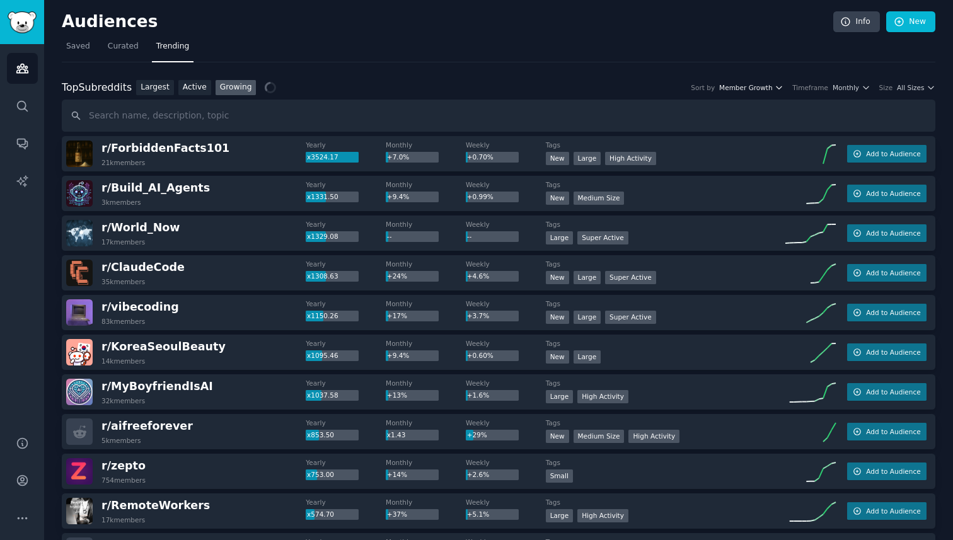
click at [746, 91] on span "Member Growth" at bounding box center [746, 87] width 54 height 9
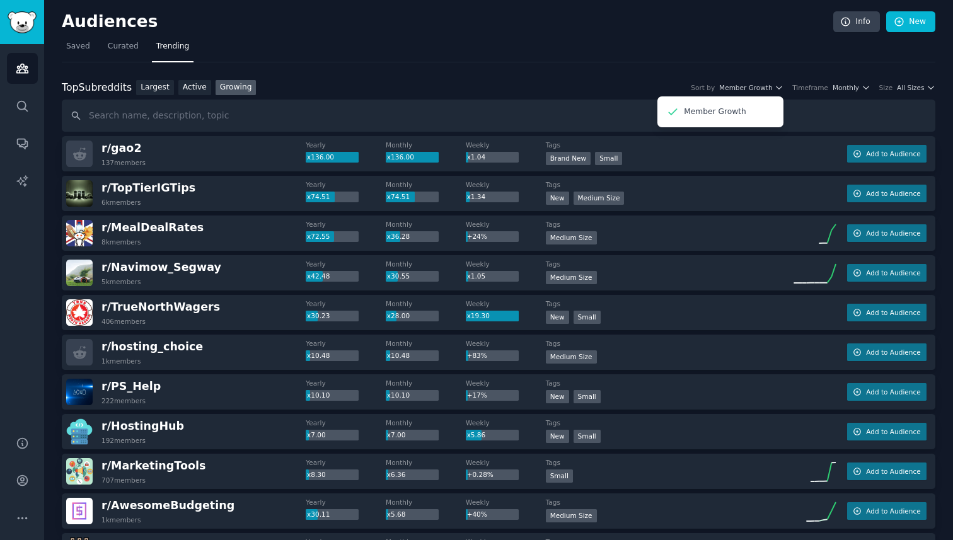
click at [582, 81] on div "Top Subreddits Top Subreddits Largest Active Growing Sort by Member Growth Memb…" at bounding box center [499, 88] width 874 height 16
click at [163, 91] on link "Largest" at bounding box center [155, 88] width 38 height 16
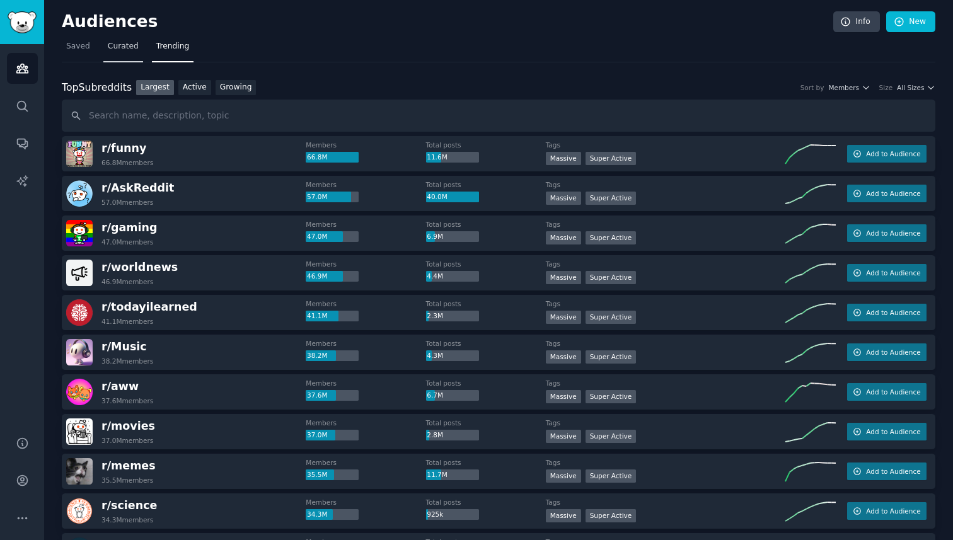
click at [130, 47] on span "Curated" at bounding box center [123, 46] width 31 height 11
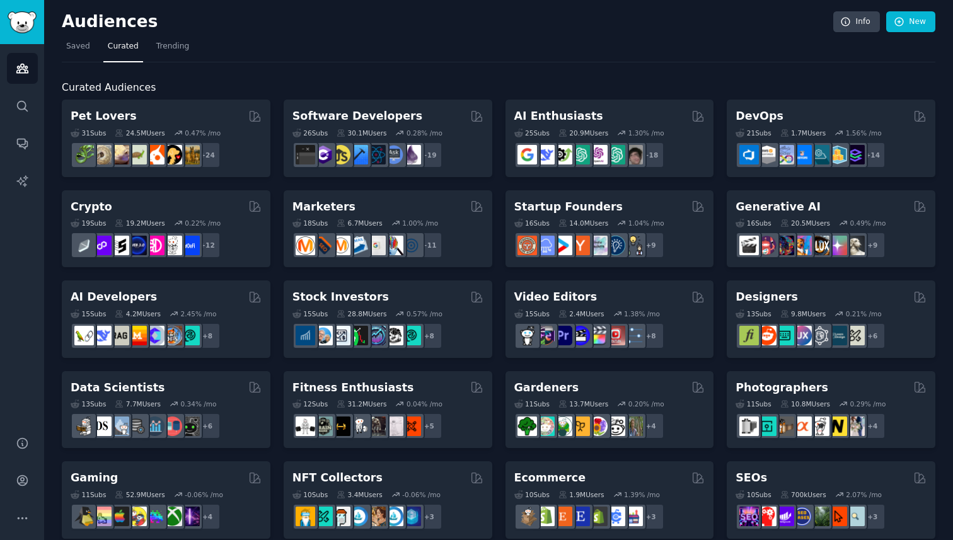
click at [944, 145] on div "Audiences Info New Saved Curated Trending Curated Audiences Pet Lovers 31 Sub s…" at bounding box center [498, 504] width 909 height 1009
click at [176, 50] on span "Trending" at bounding box center [172, 46] width 33 height 11
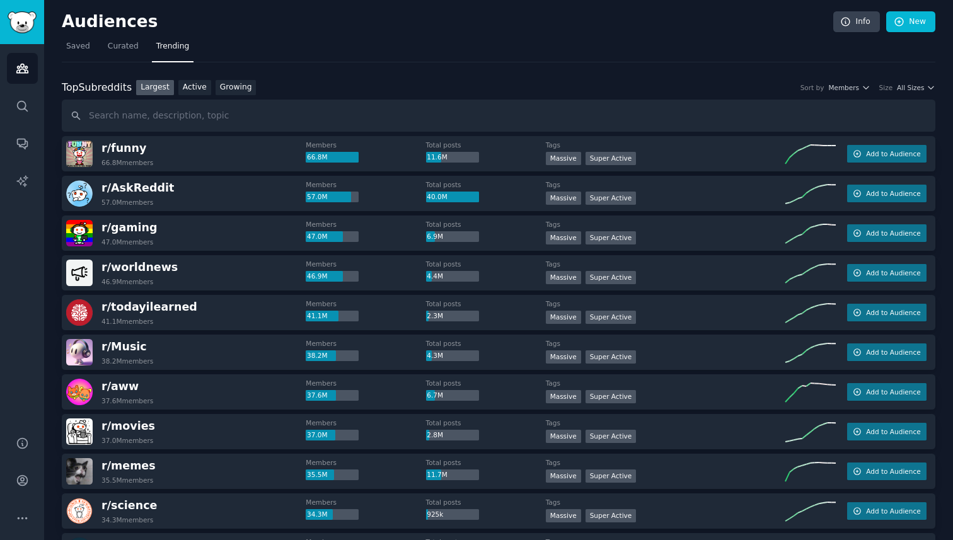
click at [231, 86] on link "Growing" at bounding box center [236, 88] width 41 height 16
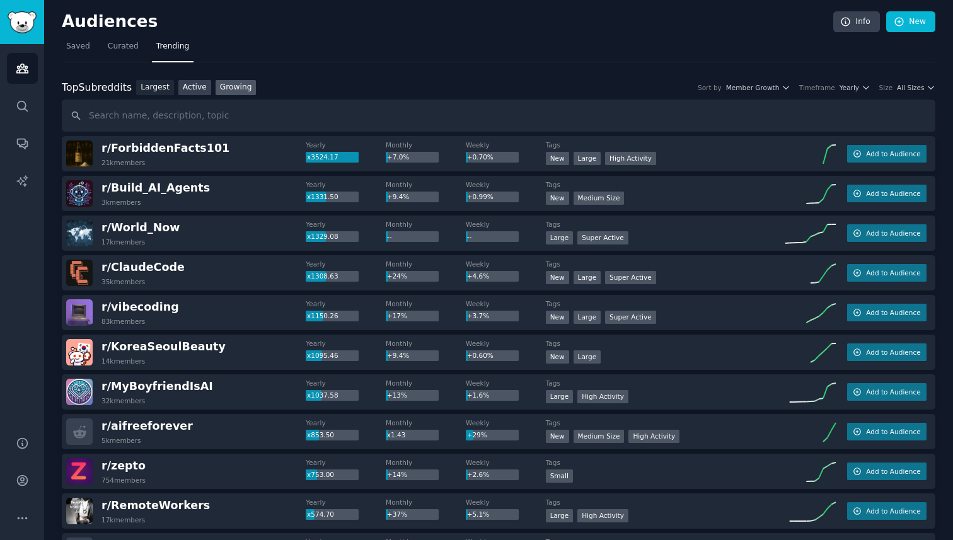
click at [201, 91] on link "Active" at bounding box center [194, 88] width 33 height 16
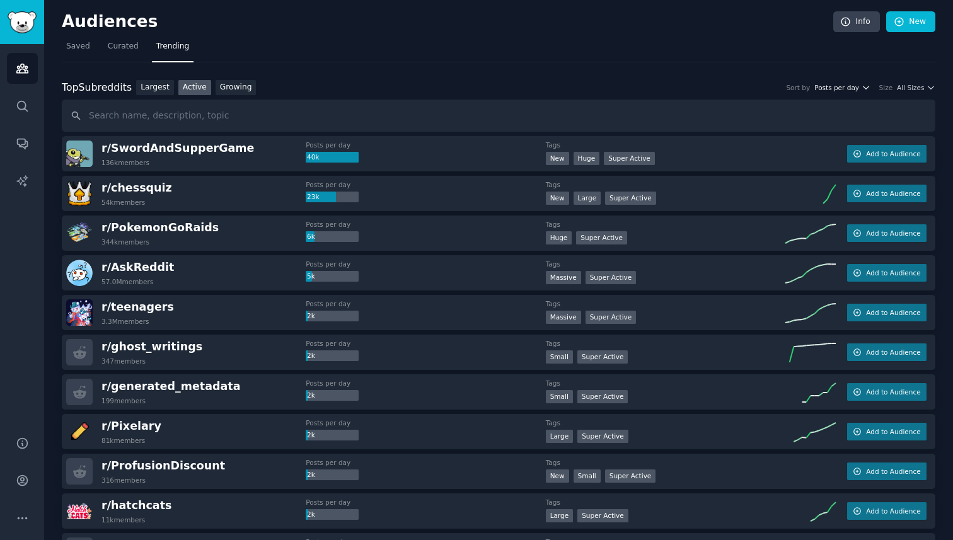
click at [839, 89] on span "Posts per day" at bounding box center [836, 87] width 45 height 9
click at [726, 88] on div "Top Subreddits Top Subreddits Largest Active Growing Sort by Posts per day Post…" at bounding box center [499, 88] width 874 height 16
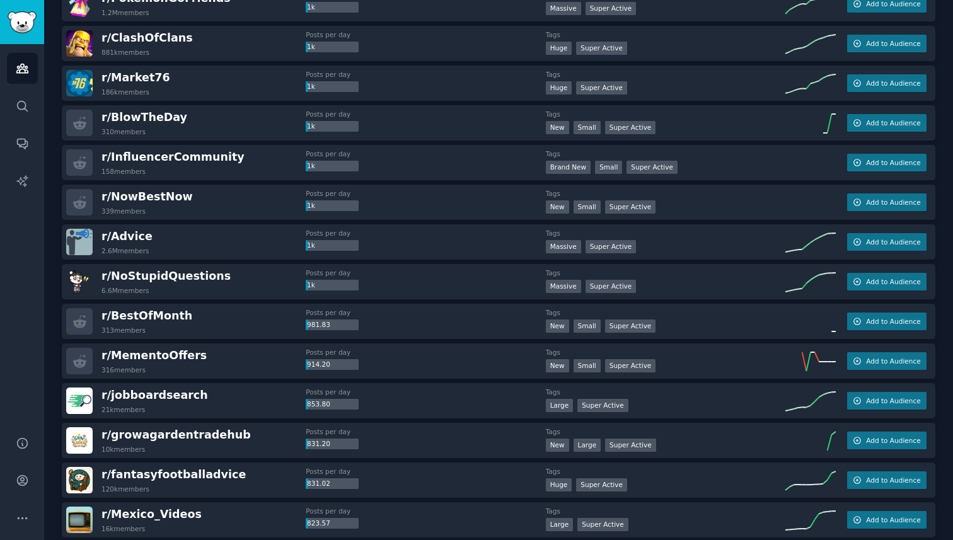
scroll to position [681, 0]
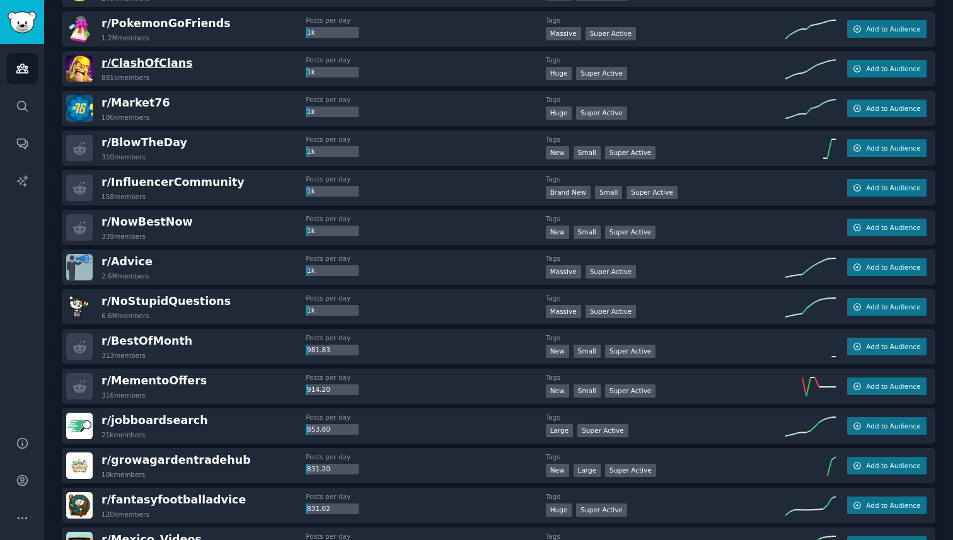
click at [165, 64] on span "r/ ClashOfClans" at bounding box center [146, 63] width 91 height 13
